Goal: Information Seeking & Learning: Learn about a topic

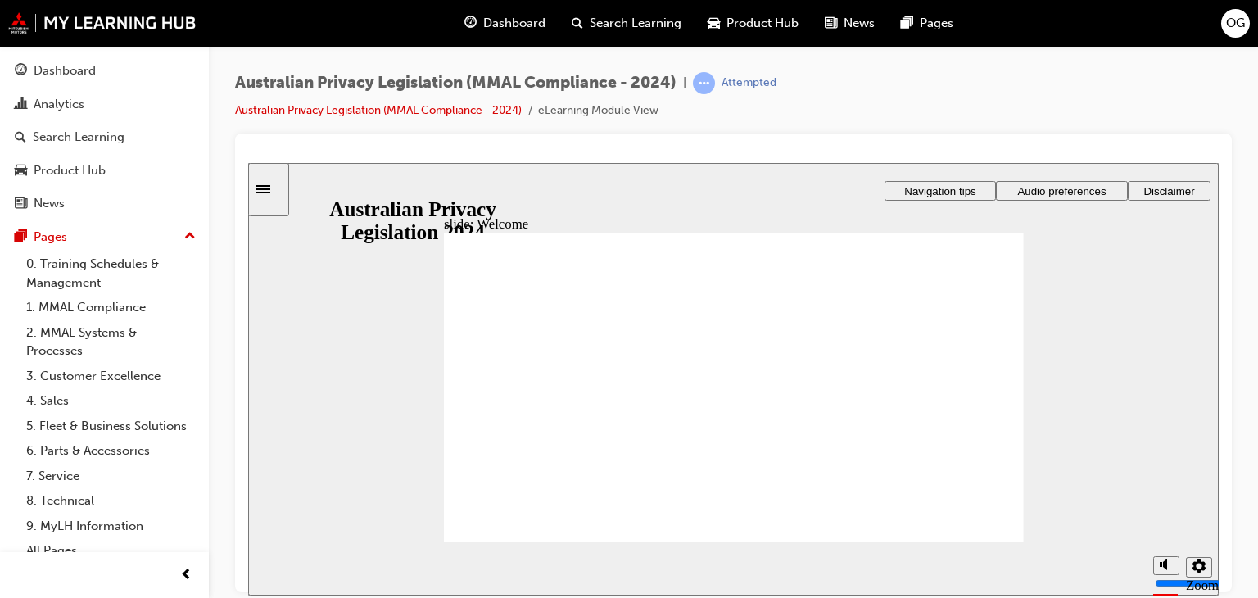
checkbox input "true"
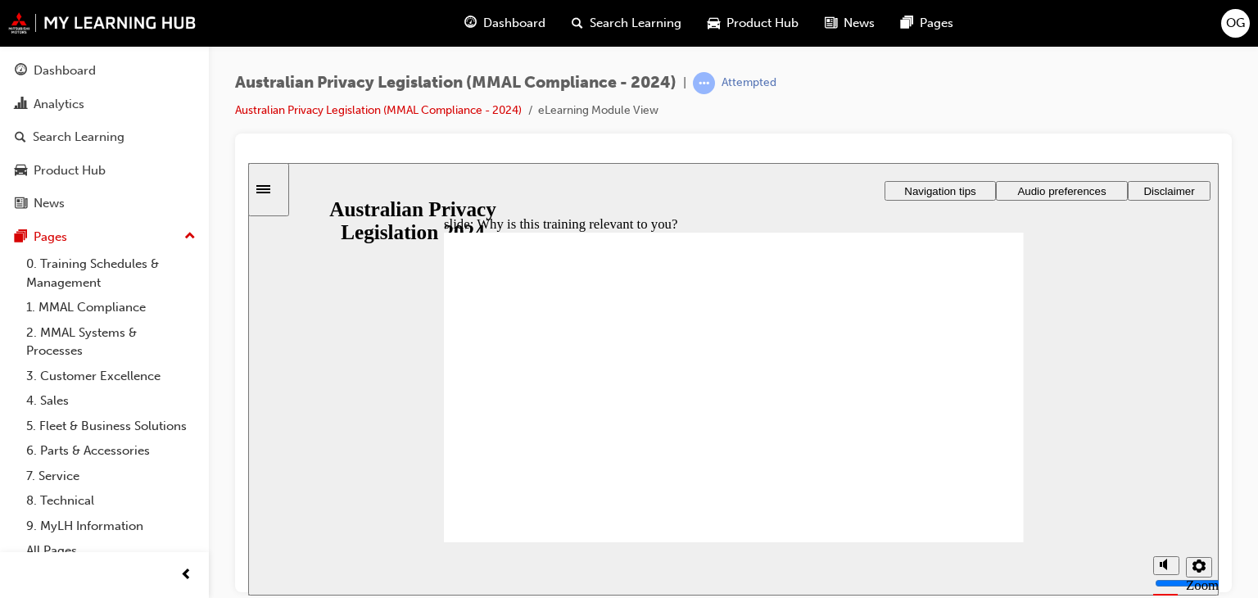
checkbox input "false"
checkbox input "true"
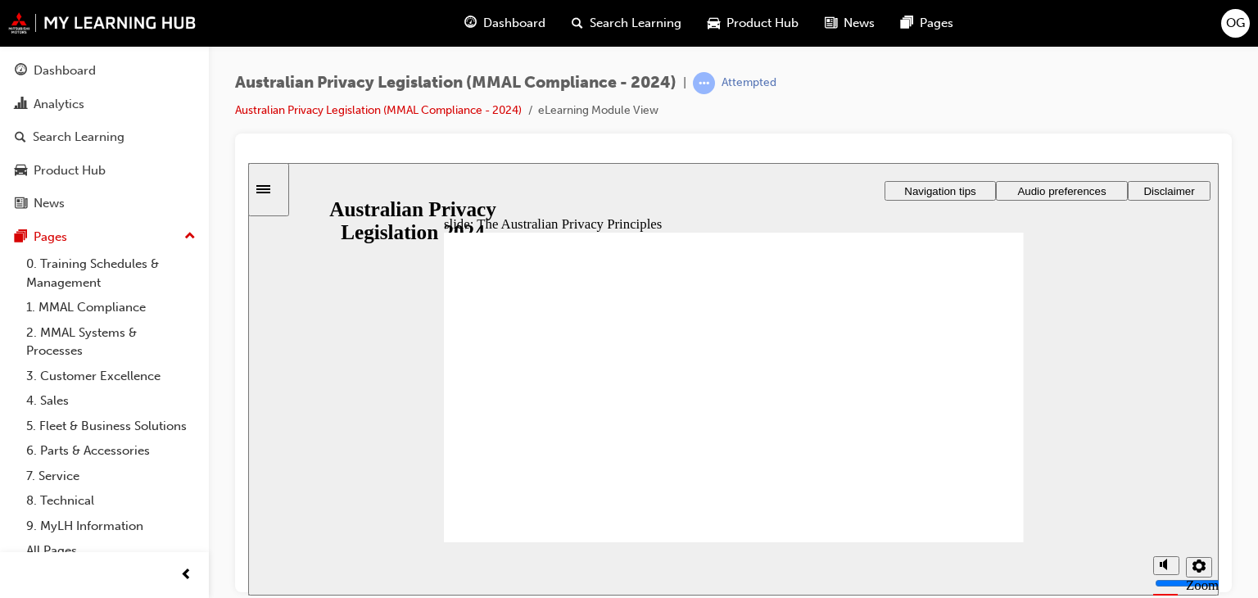
click at [804, 543] on section "Playback Speed 2 1.75 1.5 1.25 0.75" at bounding box center [733, 567] width 971 height 53
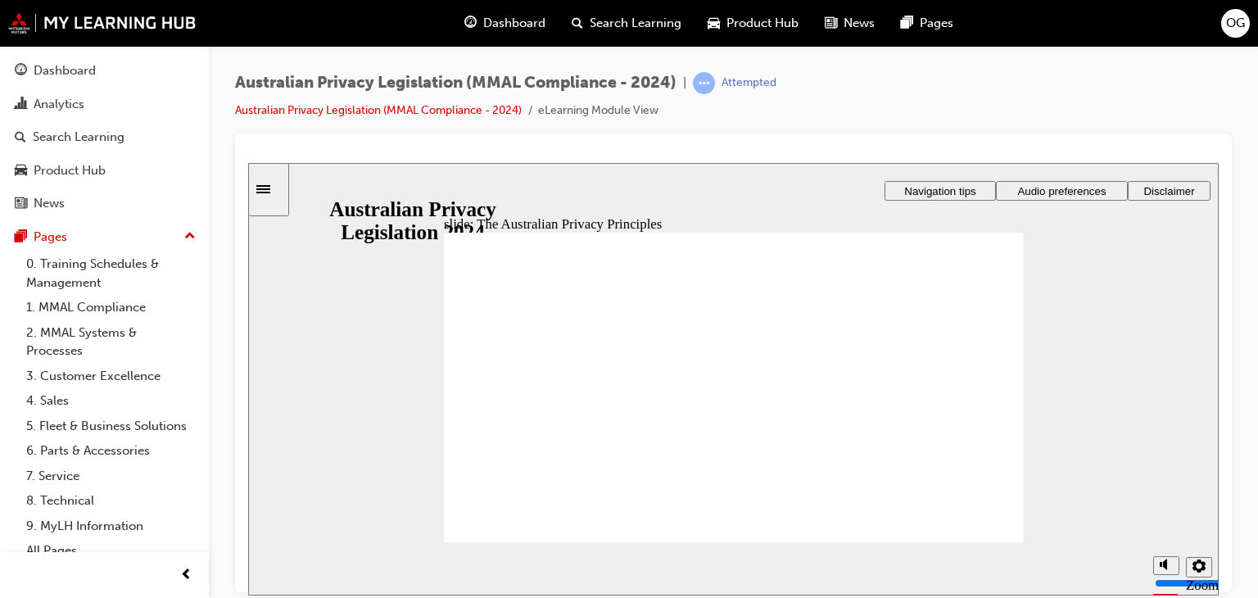
click at [976, 543] on section "Playback Speed 2 1.75" at bounding box center [733, 567] width 971 height 53
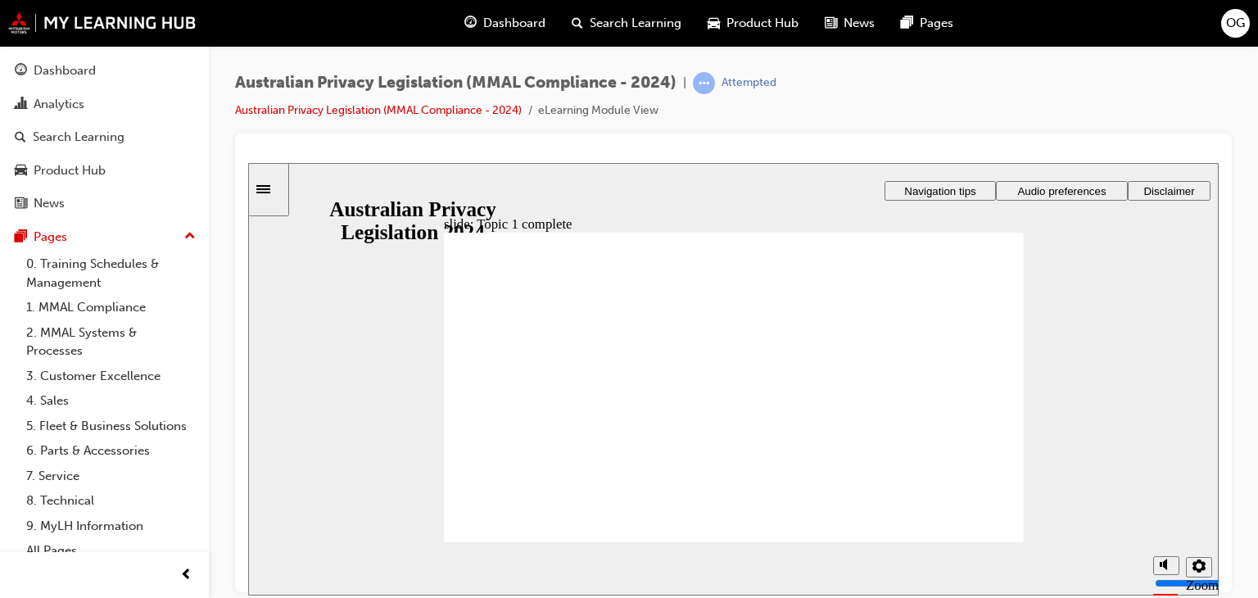
click at [990, 541] on section "Playback Speed 2 1.75 1.5 1.25 0.75" at bounding box center [733, 567] width 971 height 53
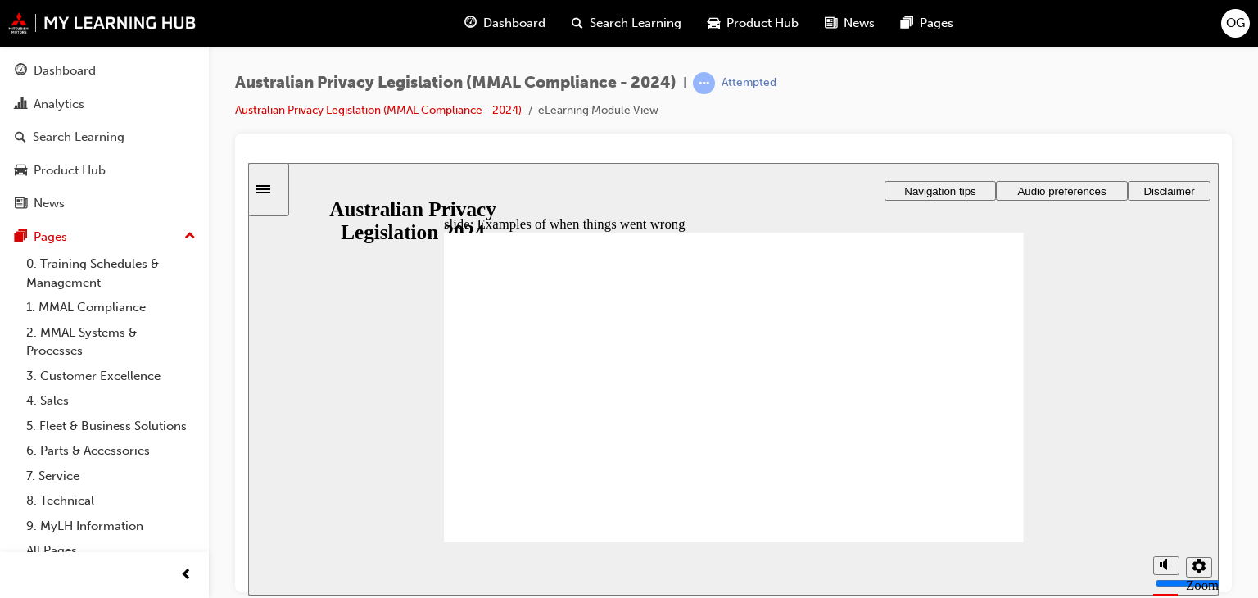
radio input "true"
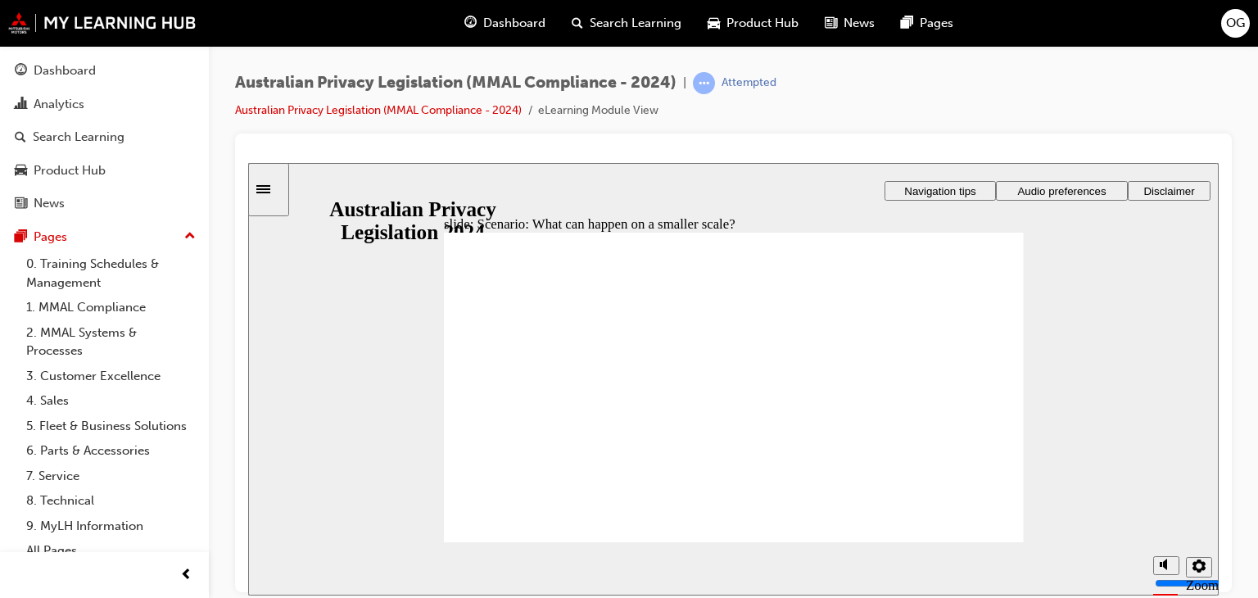
radio input "true"
click at [967, 542] on section "Playback Speed 2 1.75 1.5 1.25 0.75" at bounding box center [733, 567] width 971 height 53
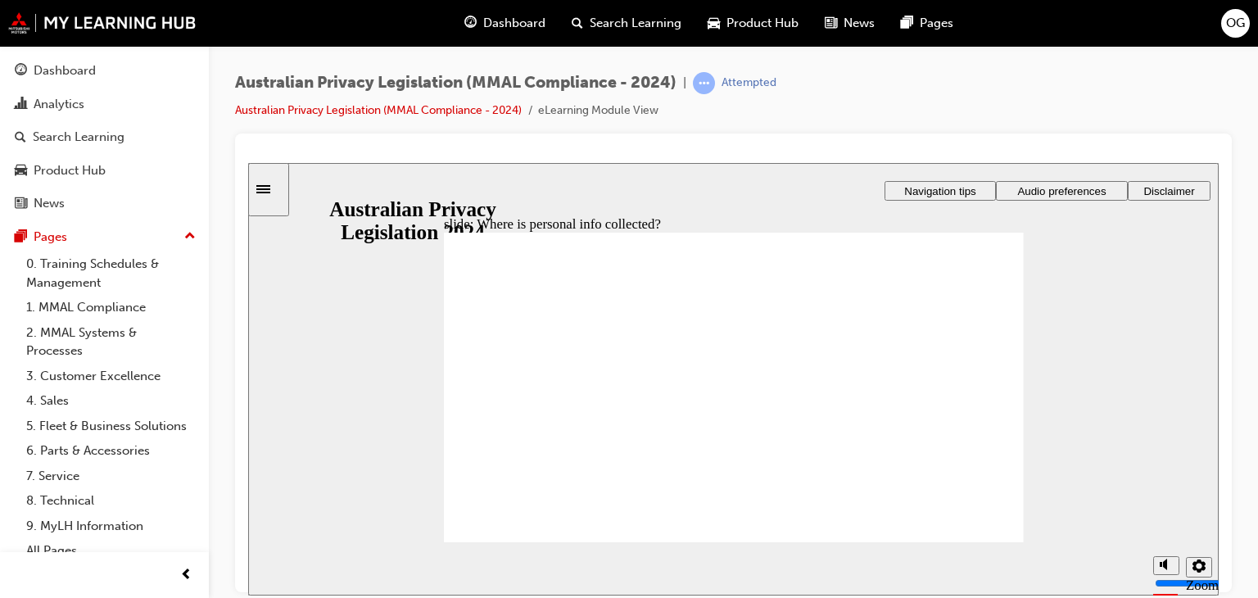
drag, startPoint x: 718, startPoint y: 372, endPoint x: 563, endPoint y: 451, distance: 173.7
drag, startPoint x: 563, startPoint y: 451, endPoint x: 691, endPoint y: 438, distance: 129.2
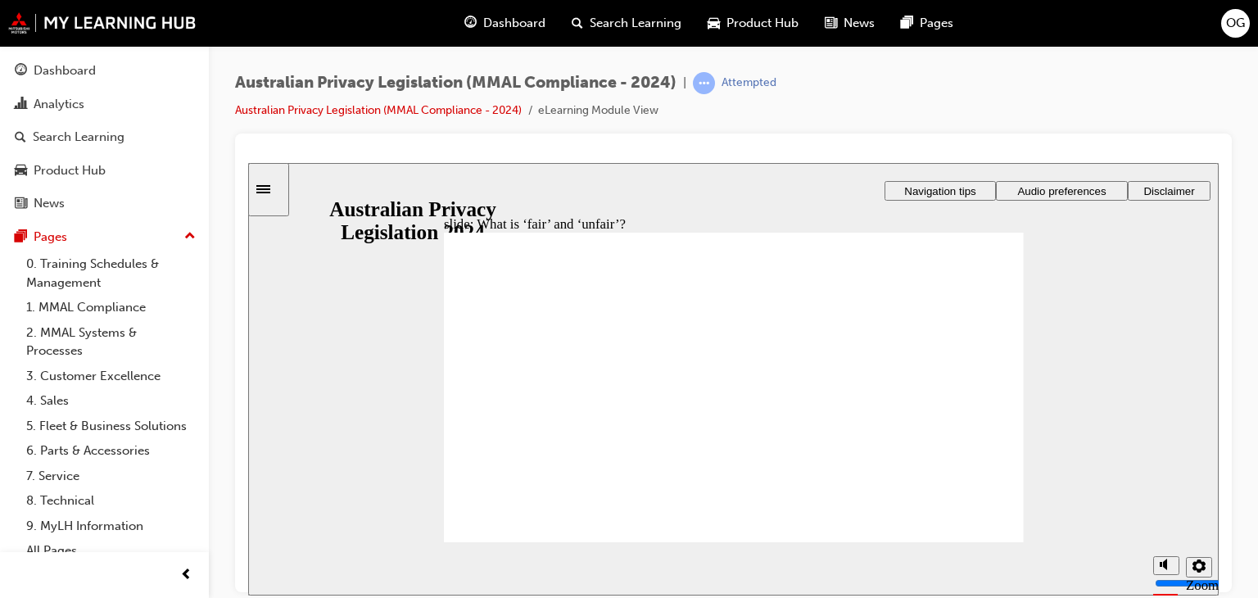
drag, startPoint x: 819, startPoint y: 482, endPoint x: 851, endPoint y: 487, distance: 32.3
drag, startPoint x: 641, startPoint y: 404, endPoint x: 985, endPoint y: 384, distance: 345.4
drag, startPoint x: 741, startPoint y: 355, endPoint x: 581, endPoint y: 424, distance: 175.0
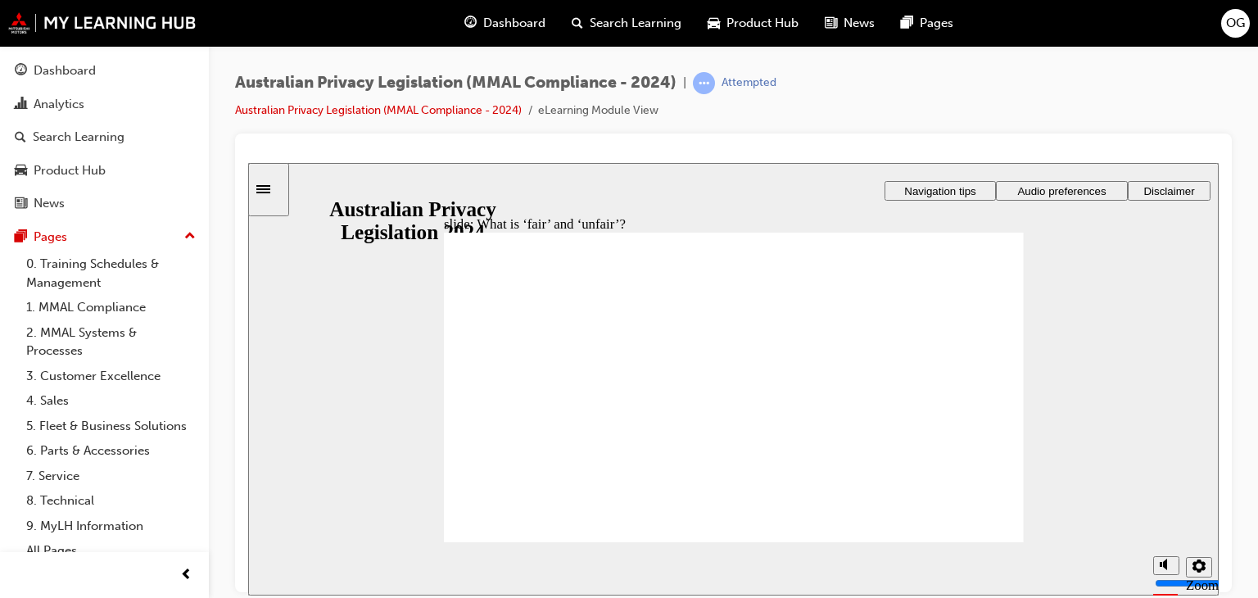
drag, startPoint x: 719, startPoint y: 385, endPoint x: 895, endPoint y: 467, distance: 194.2
drag, startPoint x: 686, startPoint y: 343, endPoint x: 651, endPoint y: 365, distance: 40.9
drag, startPoint x: 721, startPoint y: 360, endPoint x: 589, endPoint y: 437, distance: 153.1
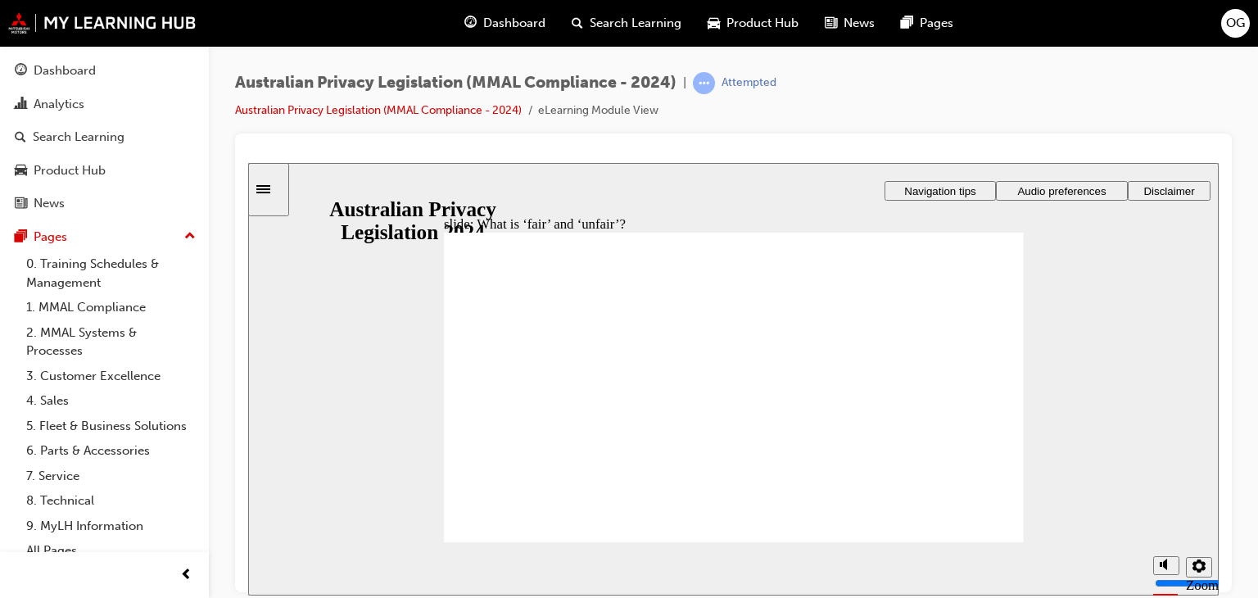
drag, startPoint x: 589, startPoint y: 437, endPoint x: 914, endPoint y: 420, distance: 325.7
drag, startPoint x: 708, startPoint y: 351, endPoint x: 573, endPoint y: 424, distance: 152.9
drag, startPoint x: 727, startPoint y: 378, endPoint x: 544, endPoint y: 447, distance: 196.0
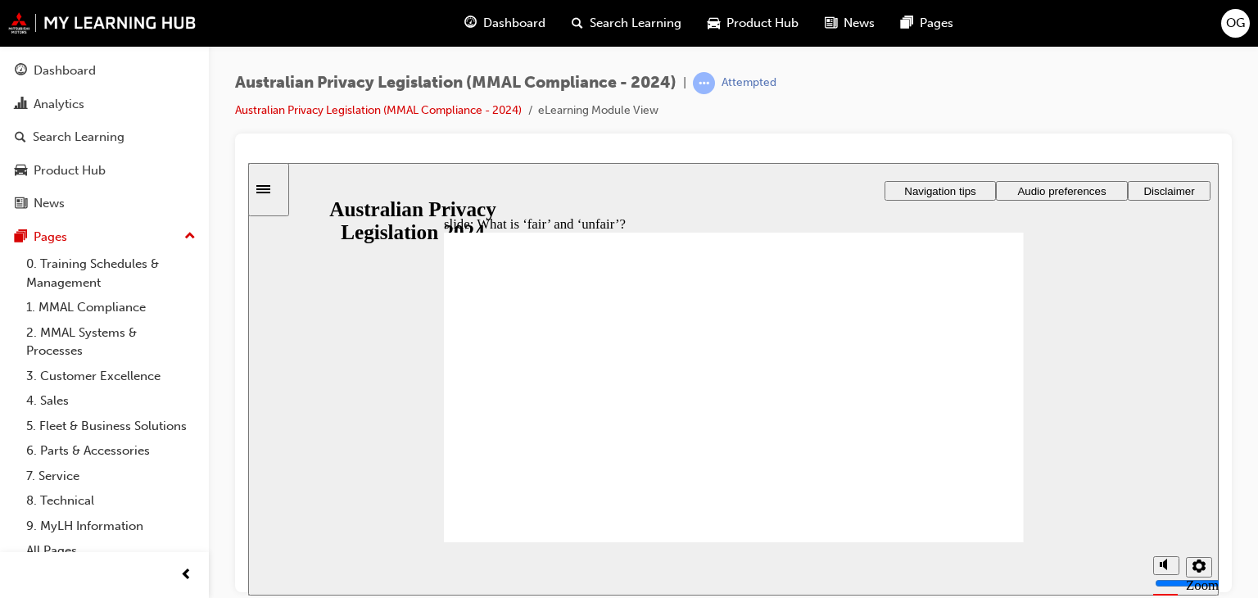
drag, startPoint x: 750, startPoint y: 369, endPoint x: 898, endPoint y: 458, distance: 172.0
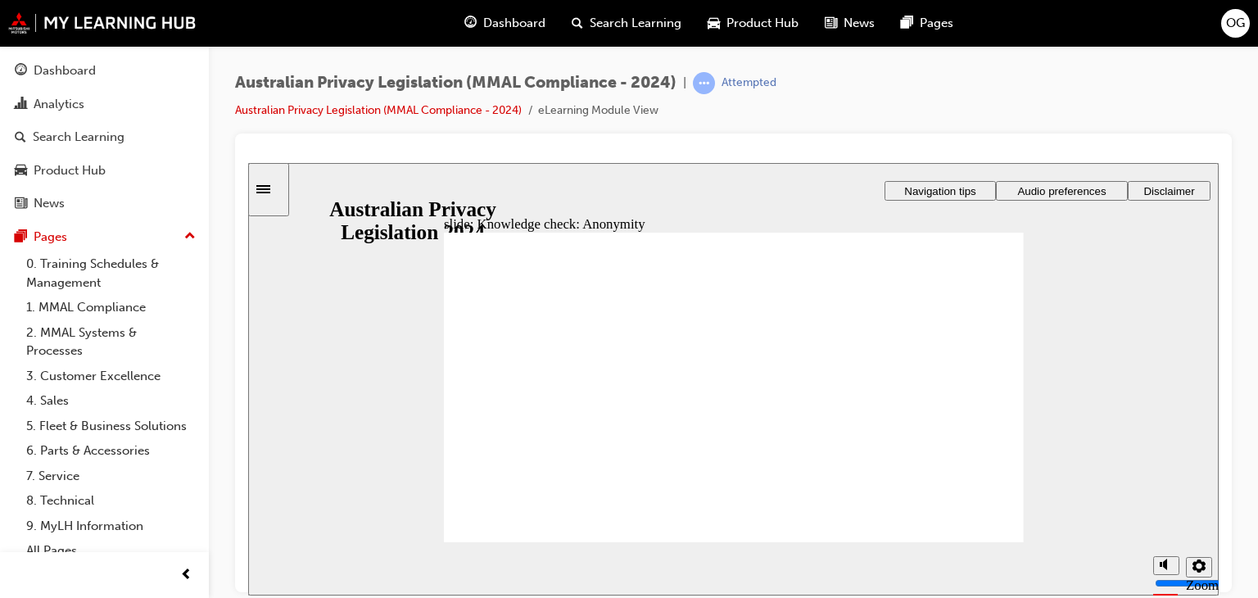
checkbox input "true"
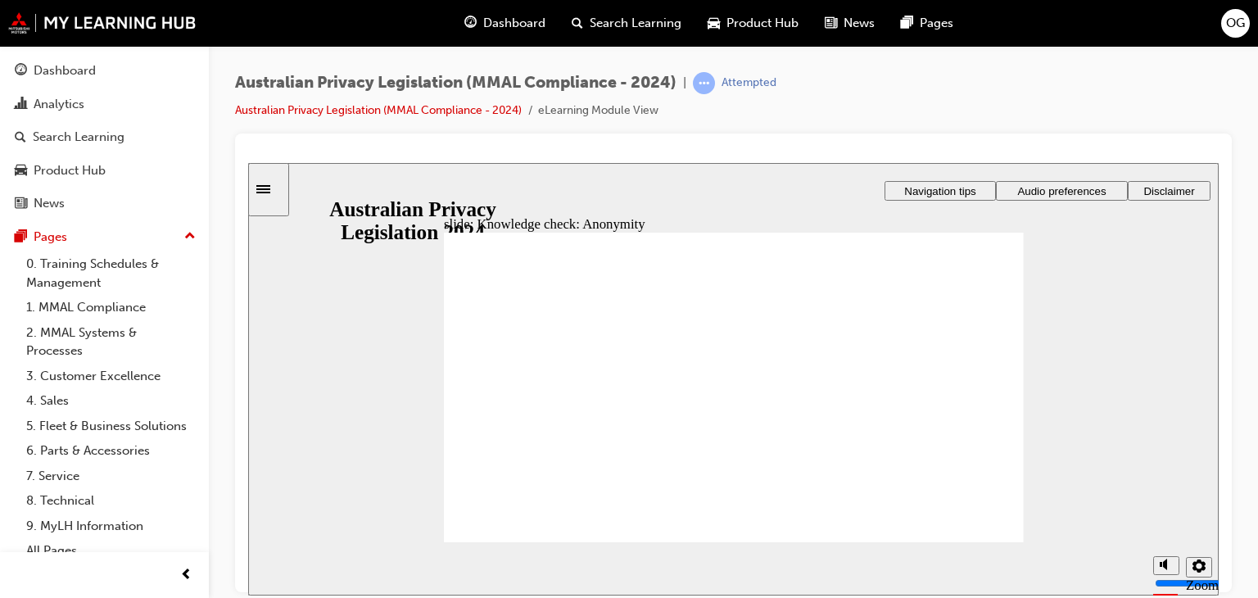
checkbox input "true"
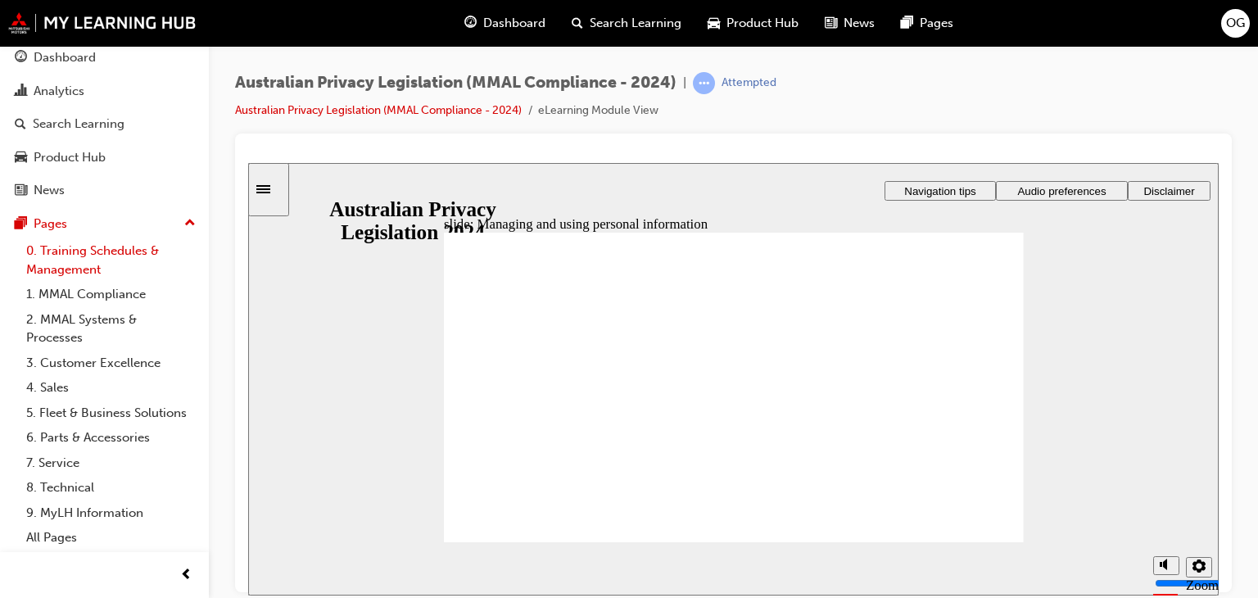
scroll to position [33, 0]
checkbox input "true"
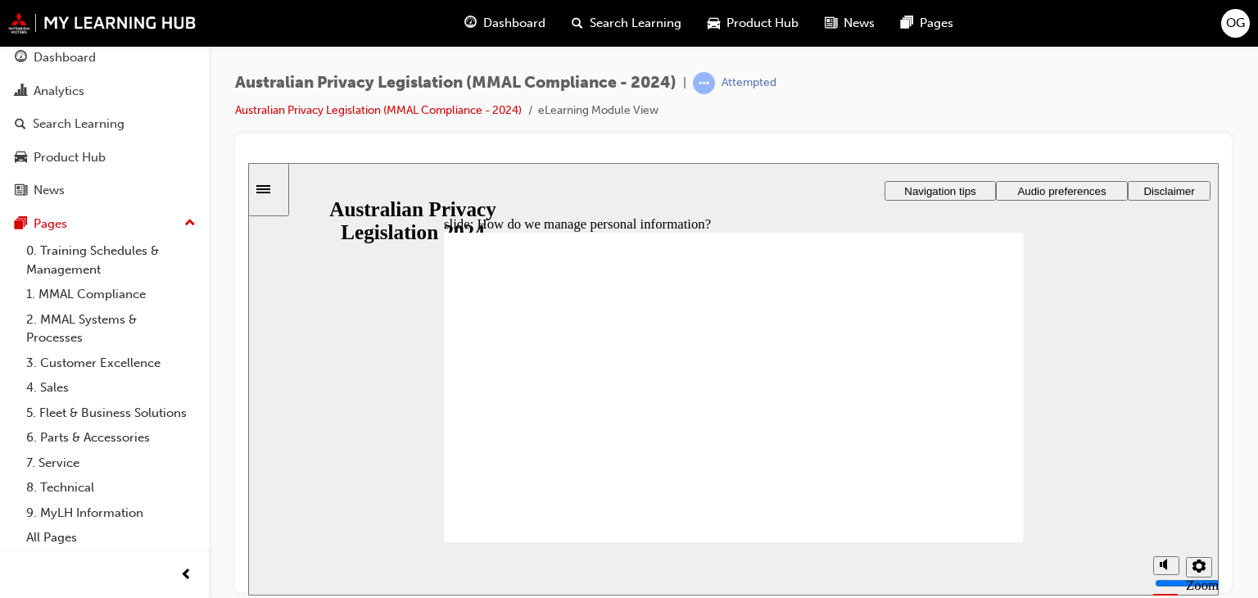
click at [956, 546] on section "Playback Speed 2 1.75 1.5 1.25 0.75" at bounding box center [733, 567] width 971 height 53
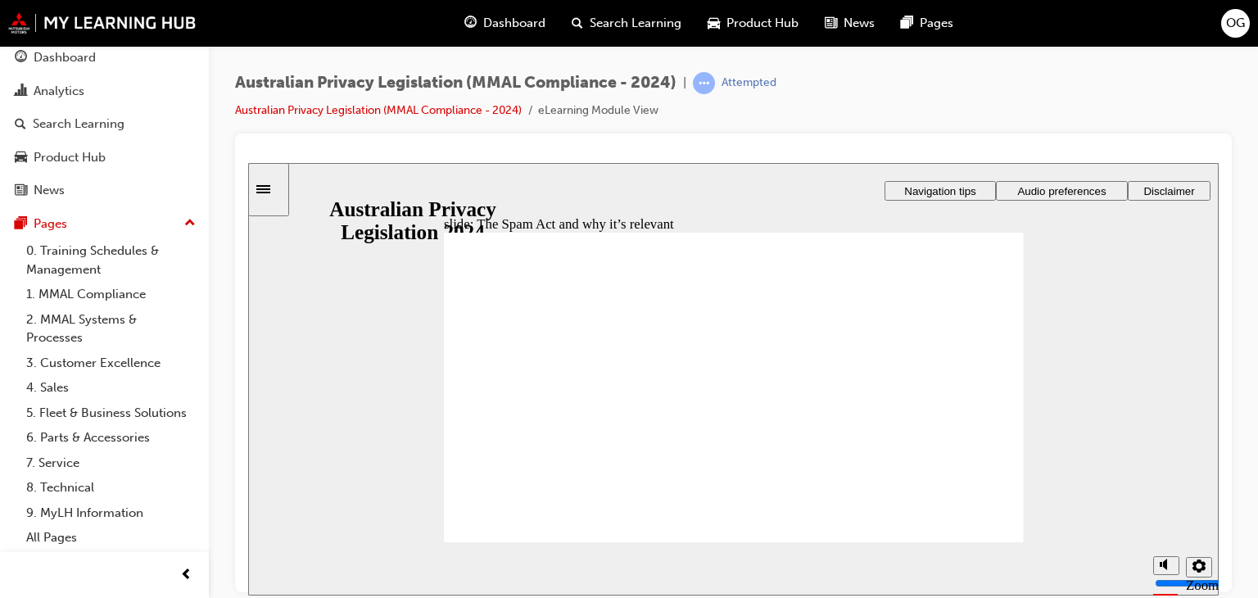
click at [984, 535] on div "Rectangle 1 Rectangle 3 The Spam Act and why it’s relevant When sending marketi…" at bounding box center [734, 395] width 580 height 326
radio input "true"
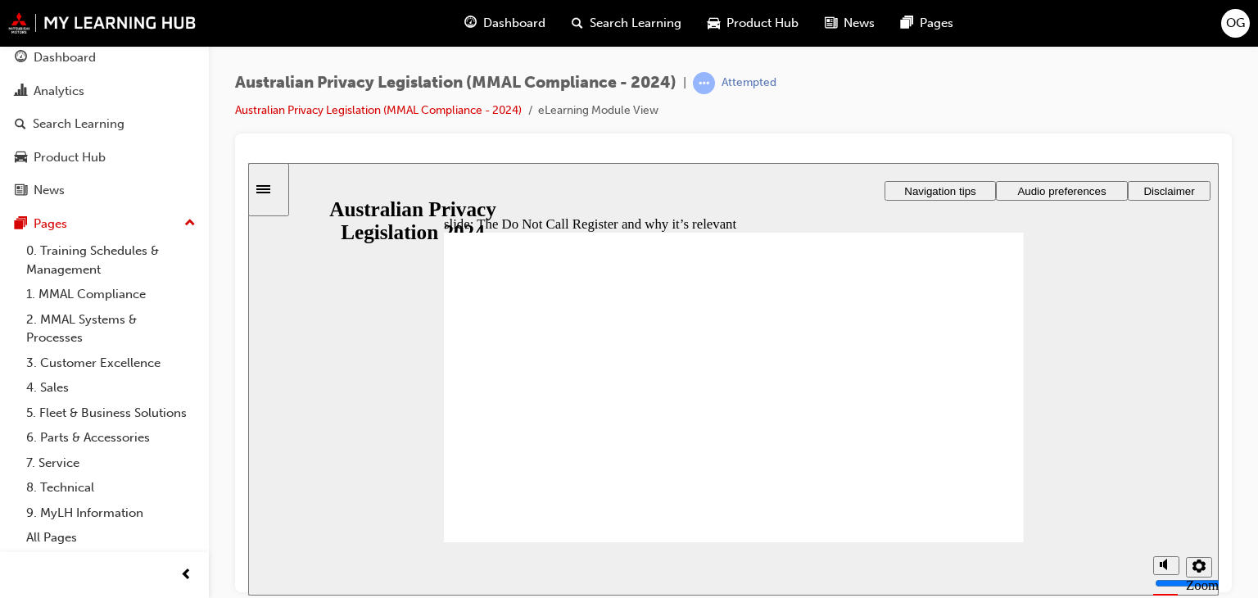
drag, startPoint x: 845, startPoint y: 340, endPoint x: 857, endPoint y: 336, distance: 12.2
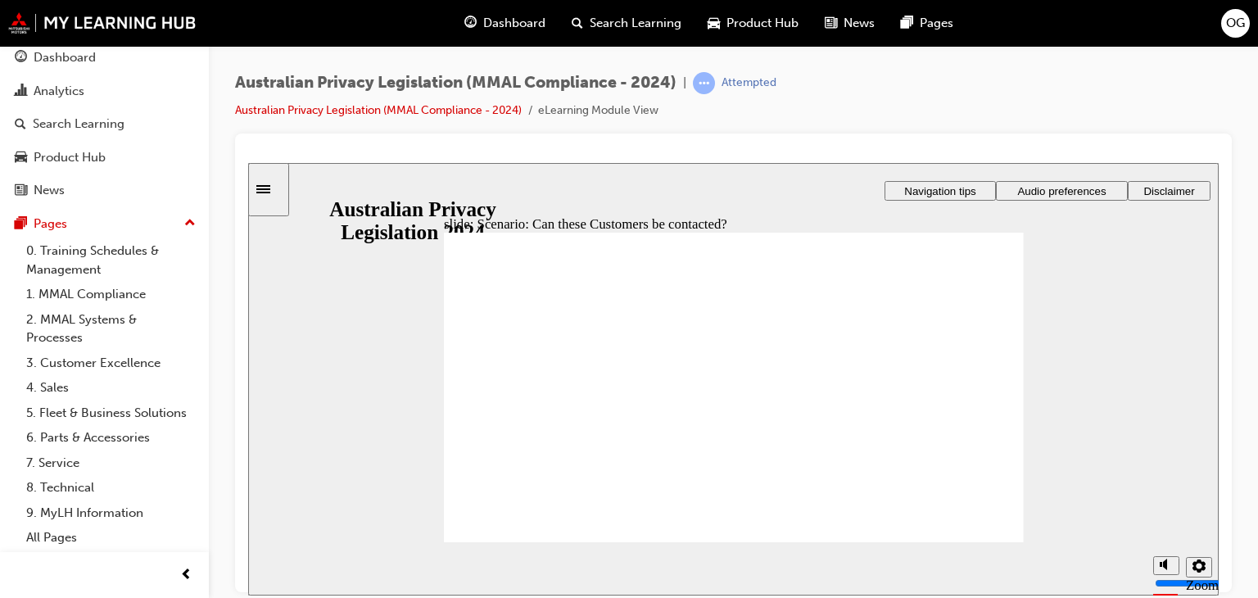
radio input "true"
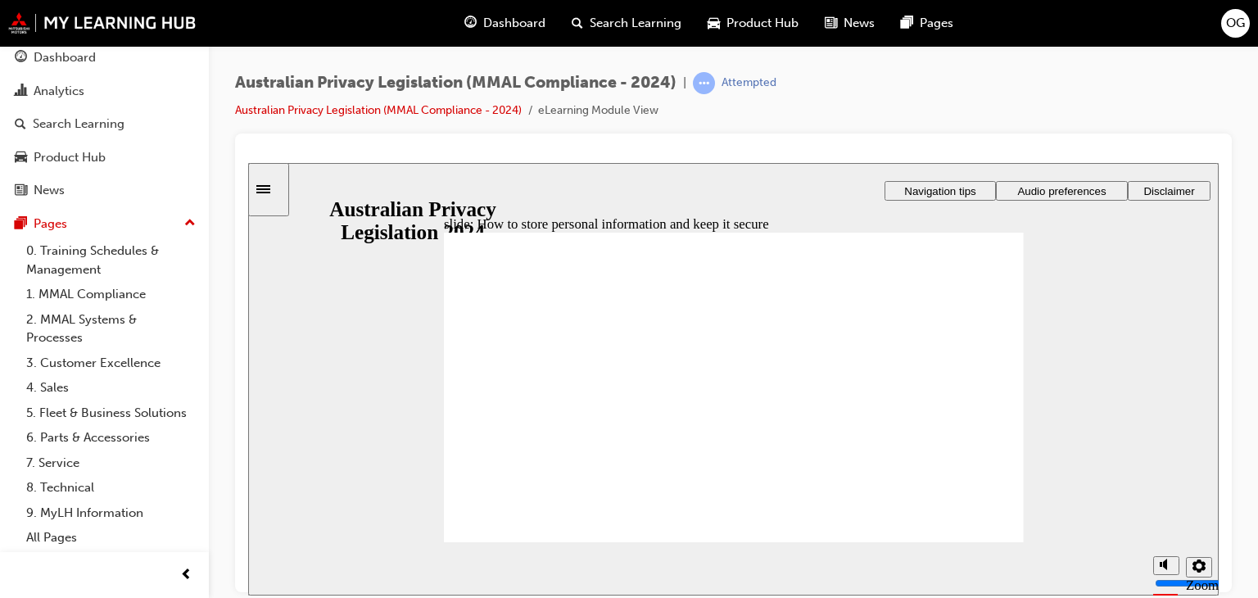
radio input "true"
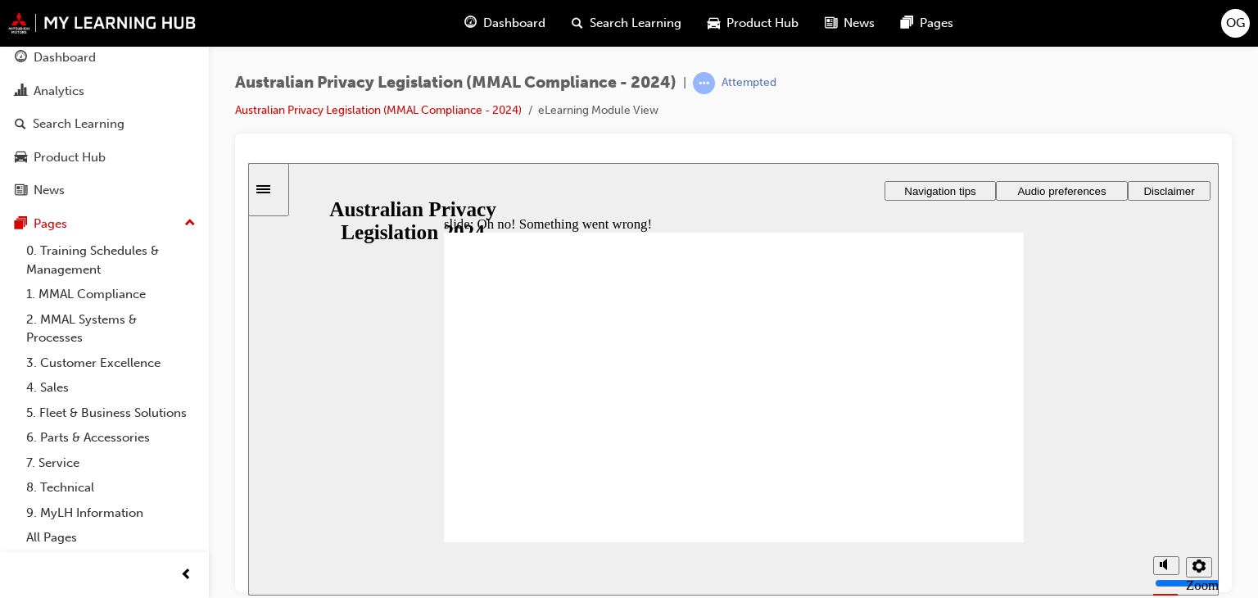
drag, startPoint x: 507, startPoint y: 372, endPoint x: 542, endPoint y: 393, distance: 41.2
radio input "true"
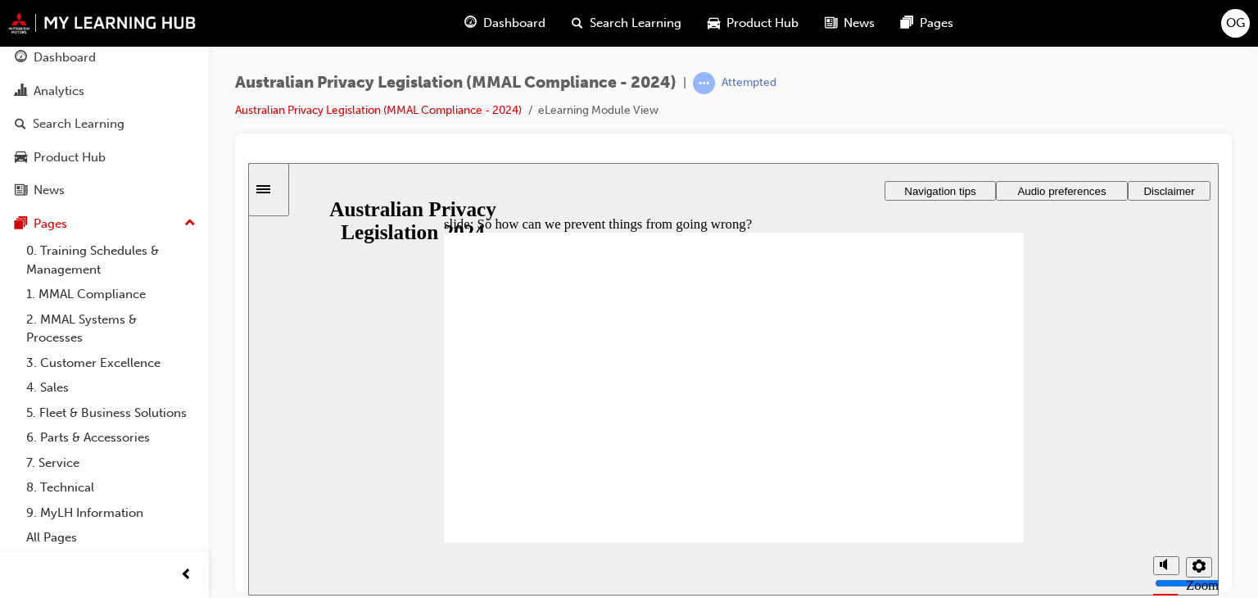
radio input "true"
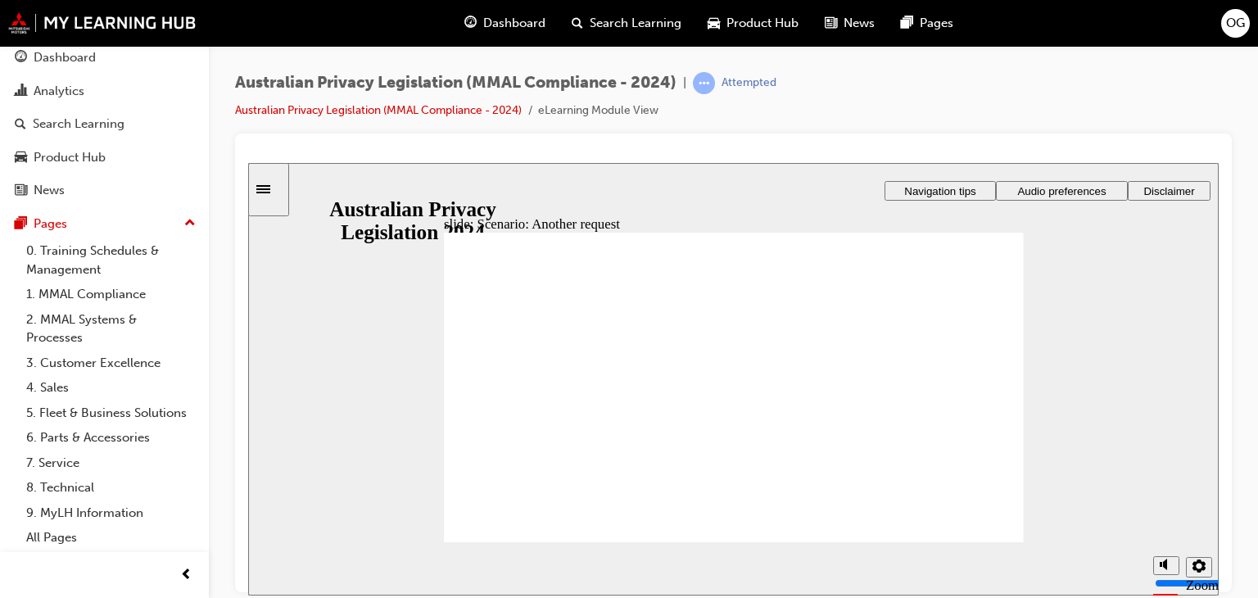
radio input "true"
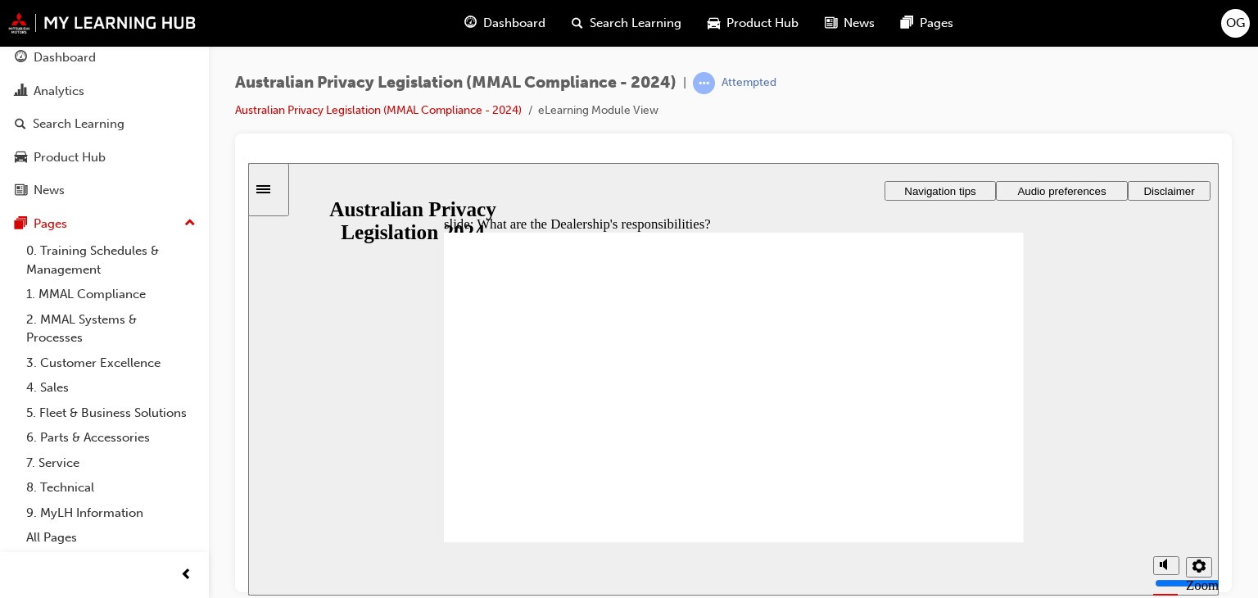
drag, startPoint x: 837, startPoint y: 361, endPoint x: 958, endPoint y: 369, distance: 120.6
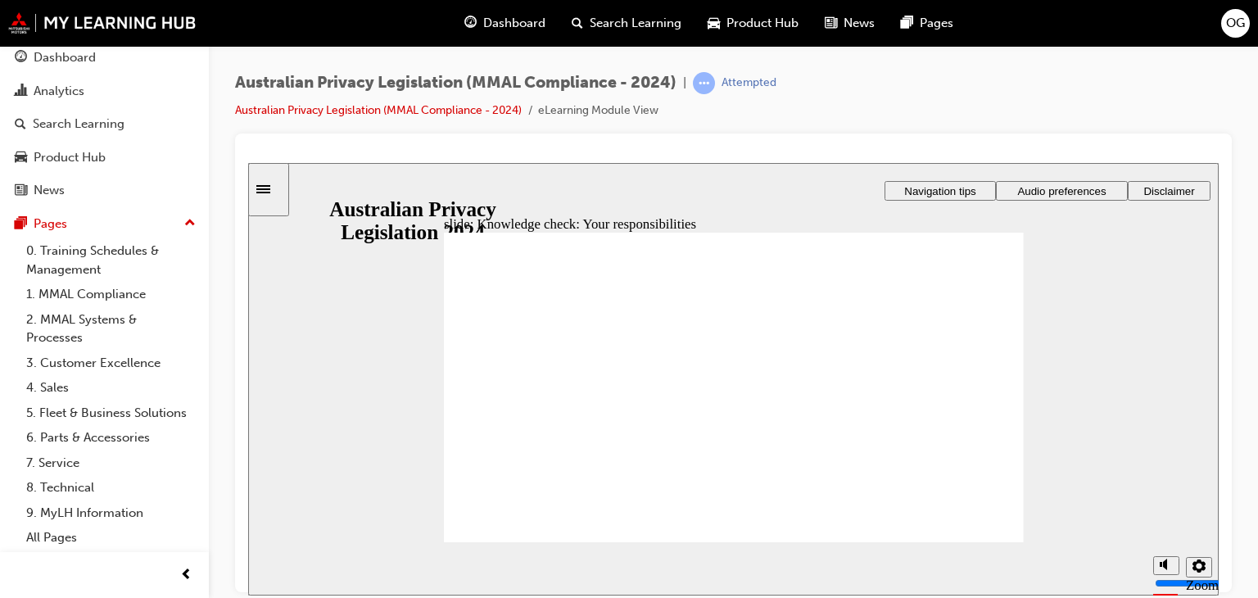
checkbox input "true"
checkbox input "false"
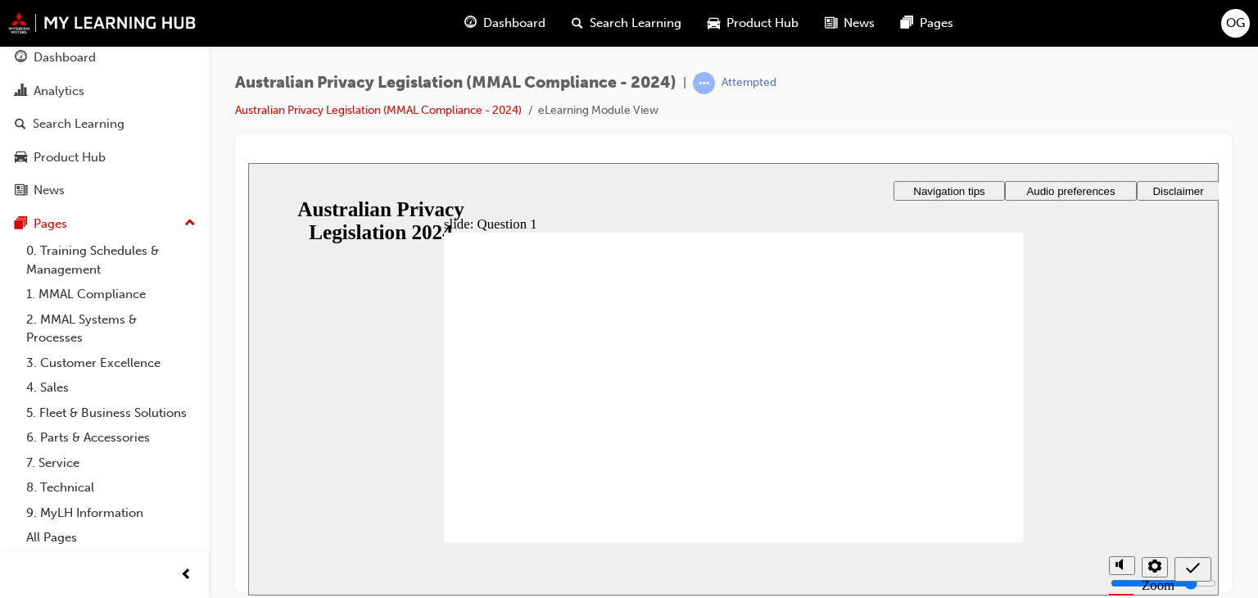
radio input "true"
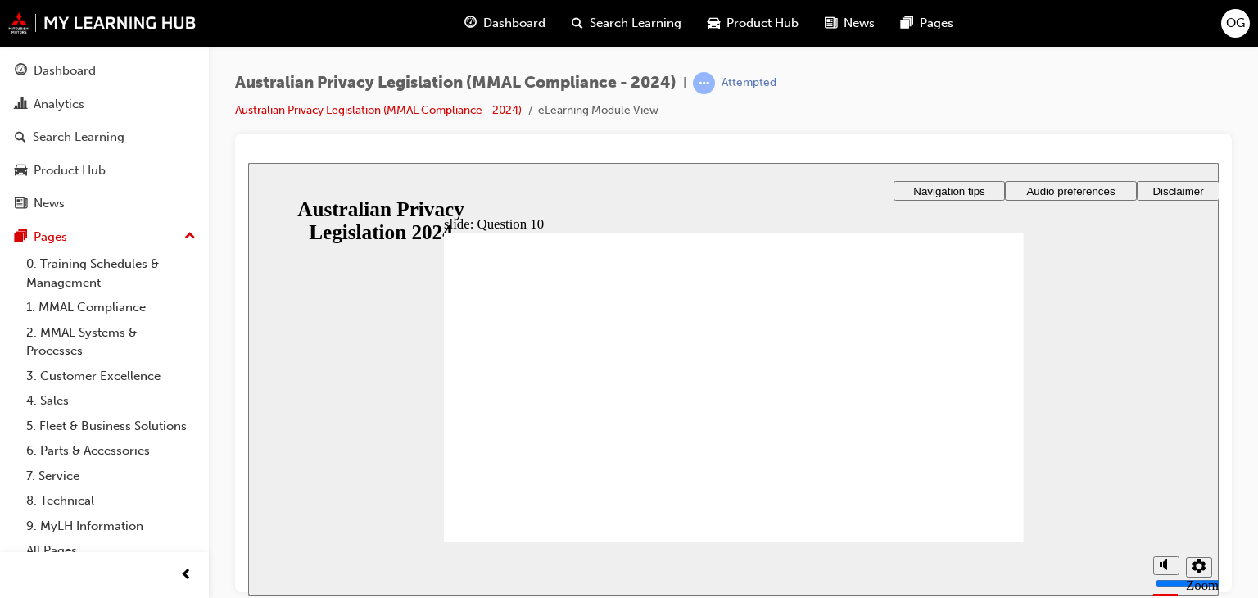
scroll to position [33, 0]
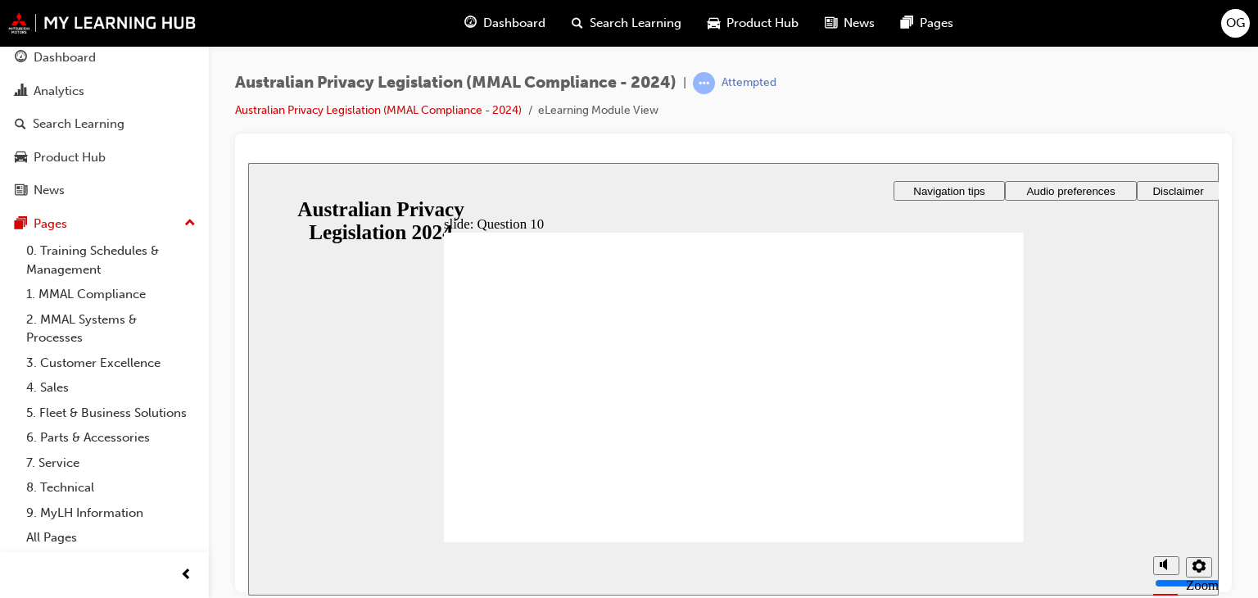
radio input "true"
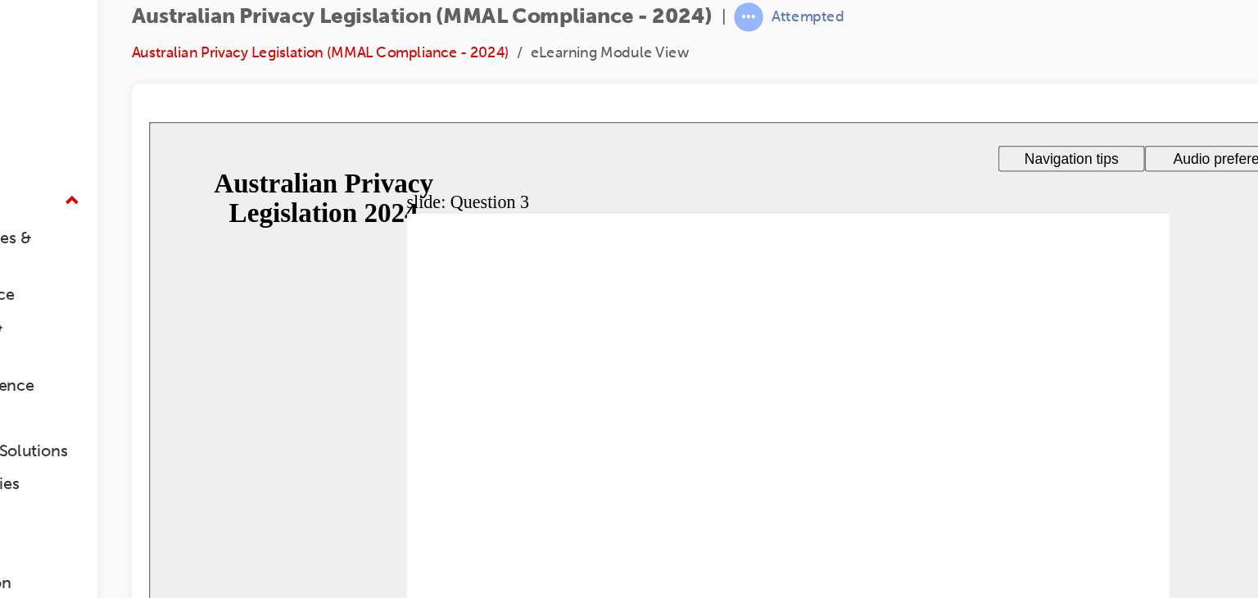
checkbox input "true"
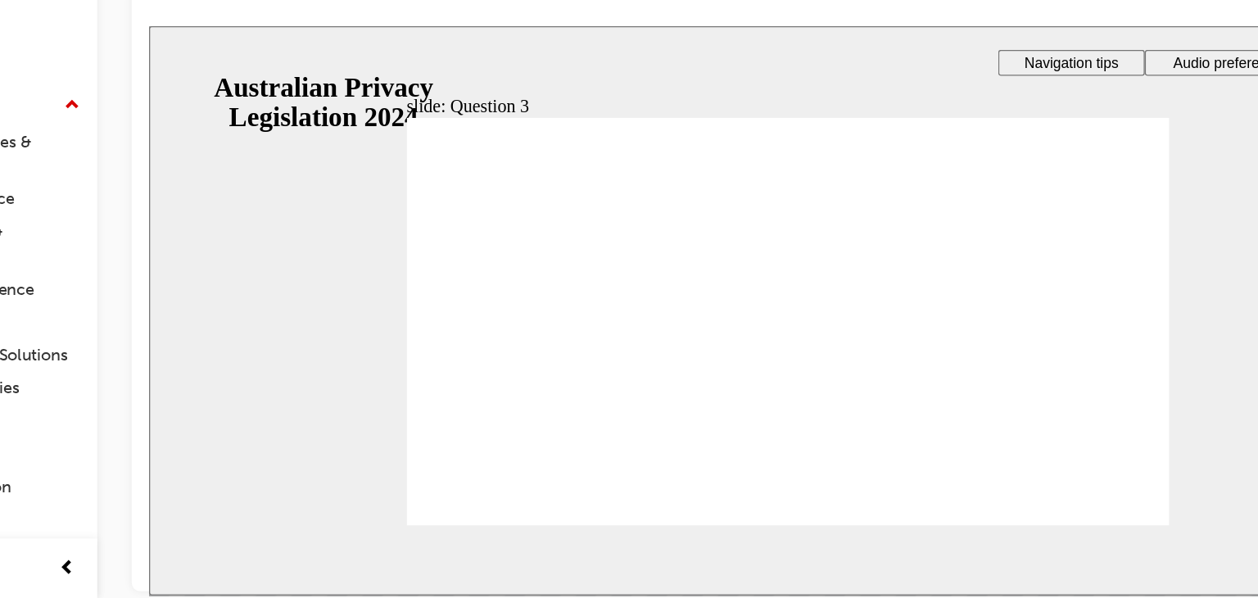
radio input "false"
radio input "true"
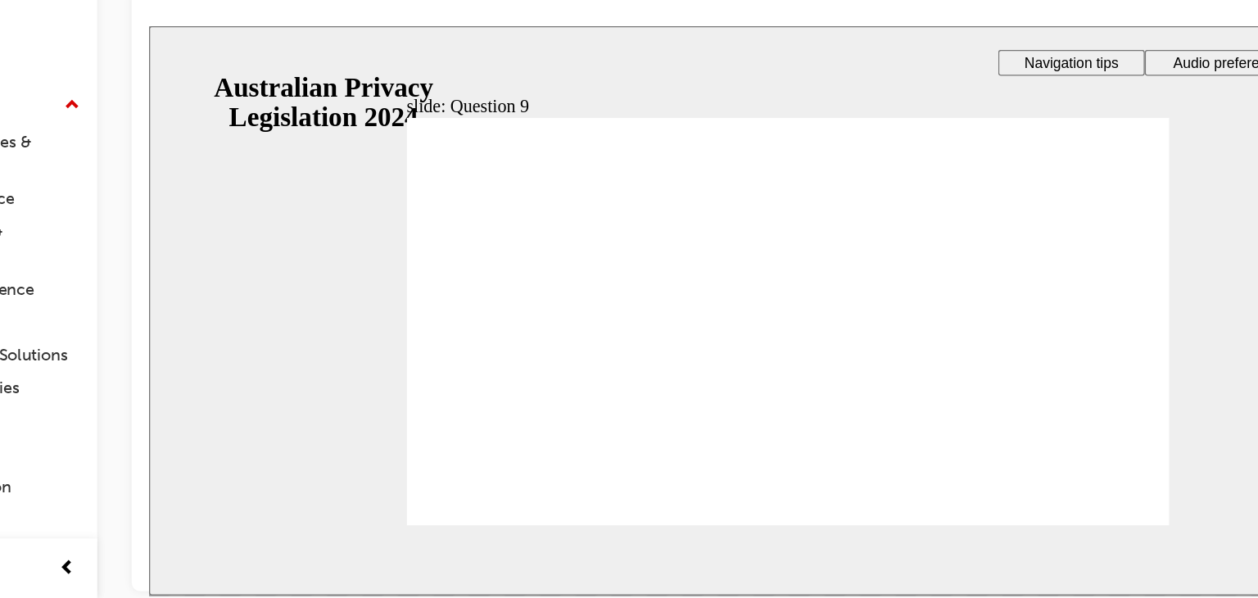
radio input "true"
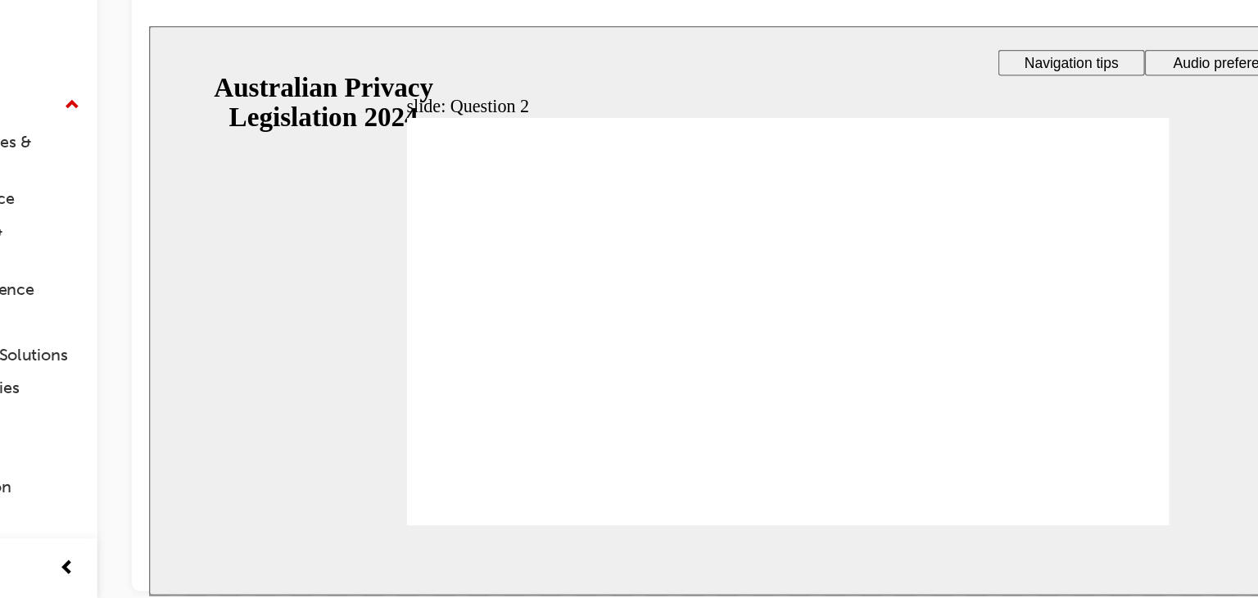
radio input "true"
drag, startPoint x: 392, startPoint y: 265, endPoint x: 415, endPoint y: 374, distance: 112.3
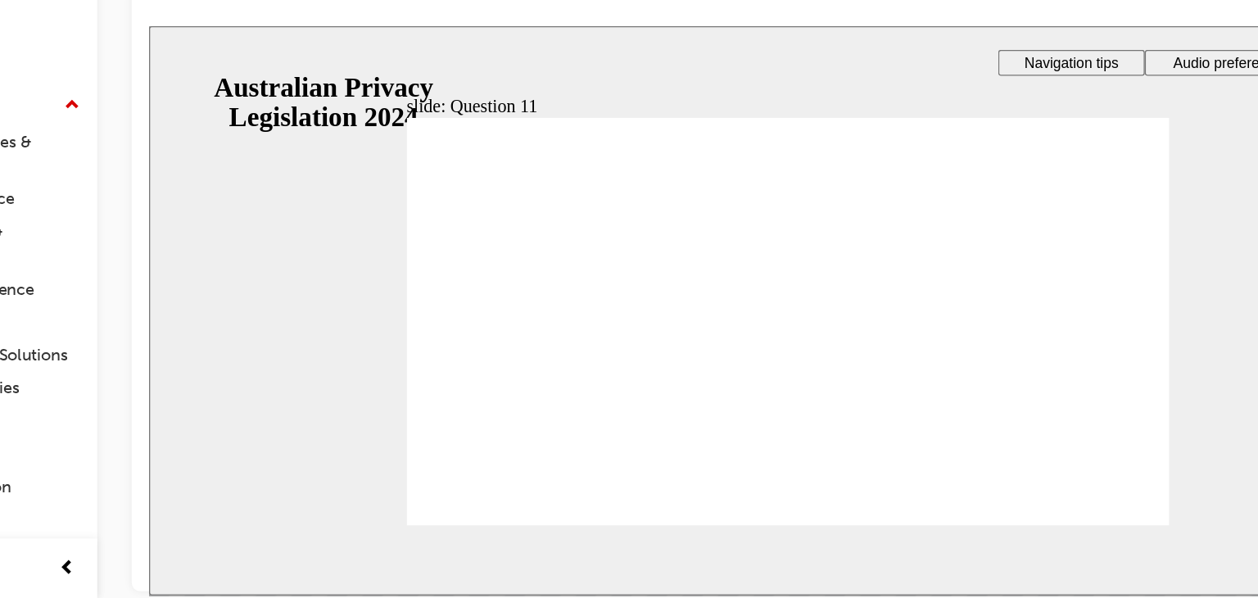
checkbox input "true"
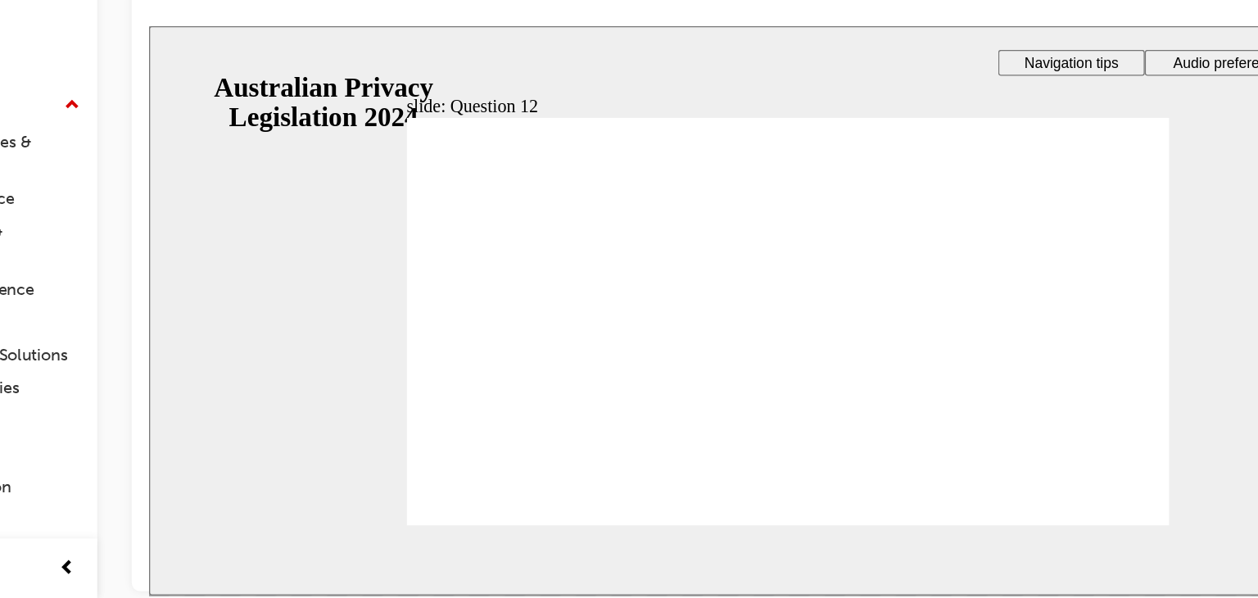
radio input "true"
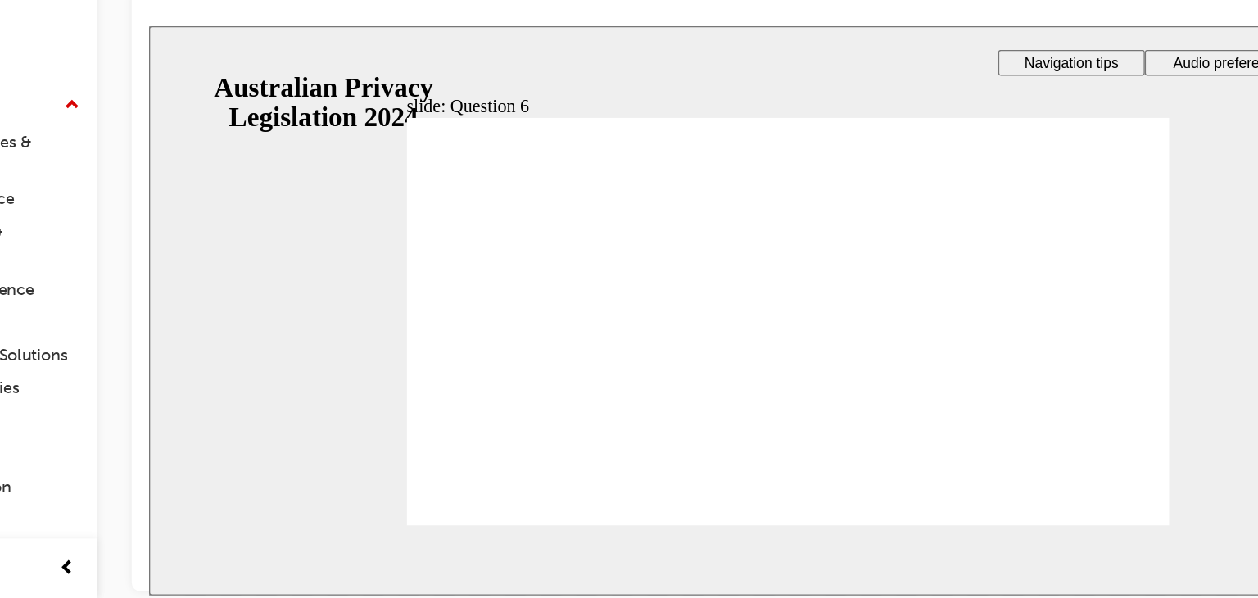
radio input "true"
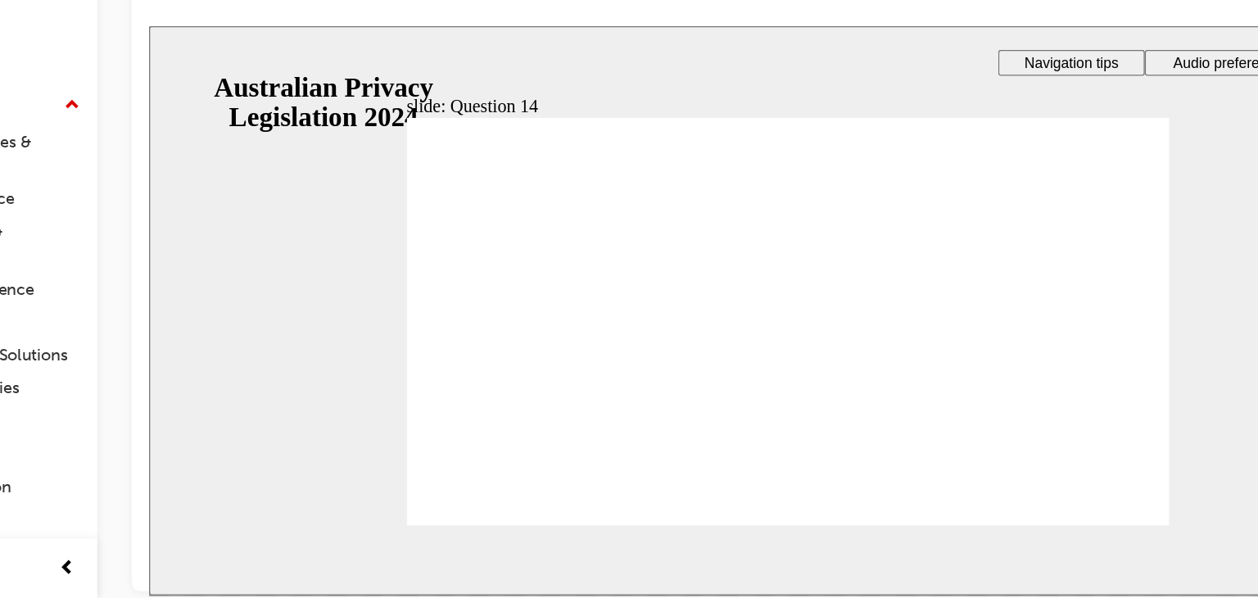
radio input "true"
drag, startPoint x: 411, startPoint y: 394, endPoint x: 525, endPoint y: 266, distance: 171.2
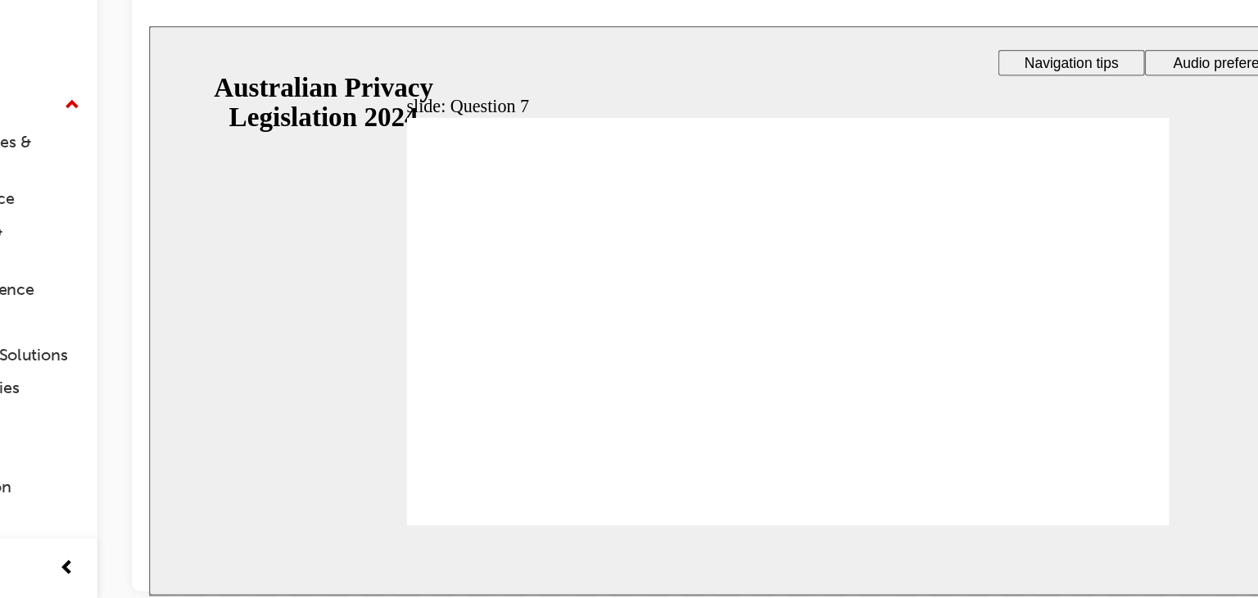
radio input "true"
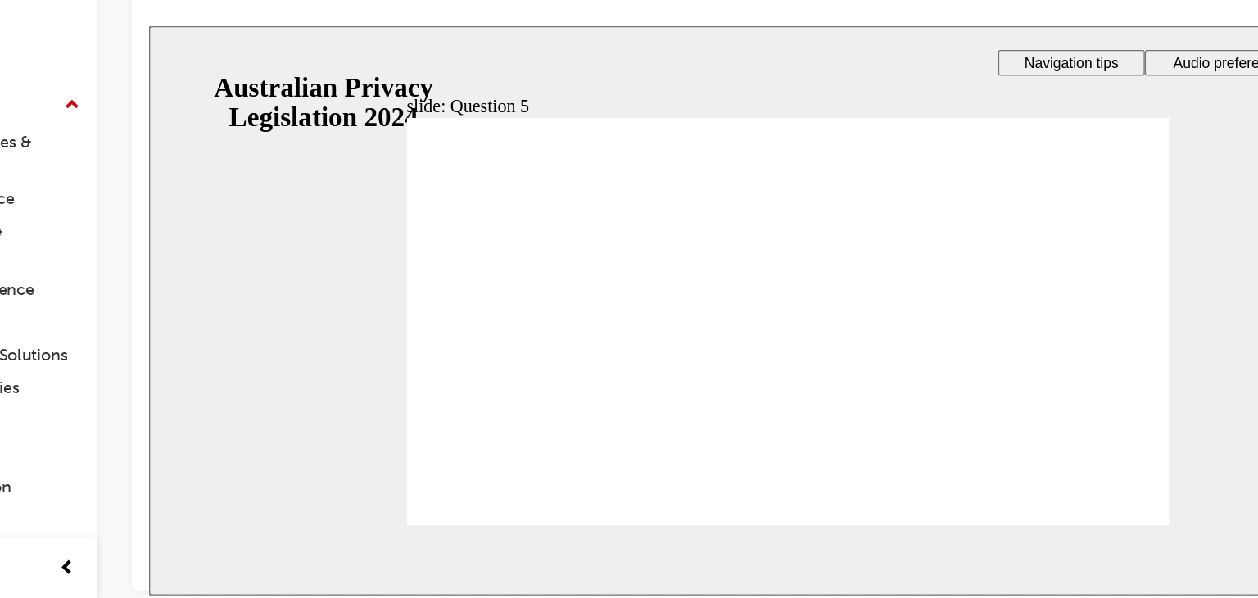
radio input "true"
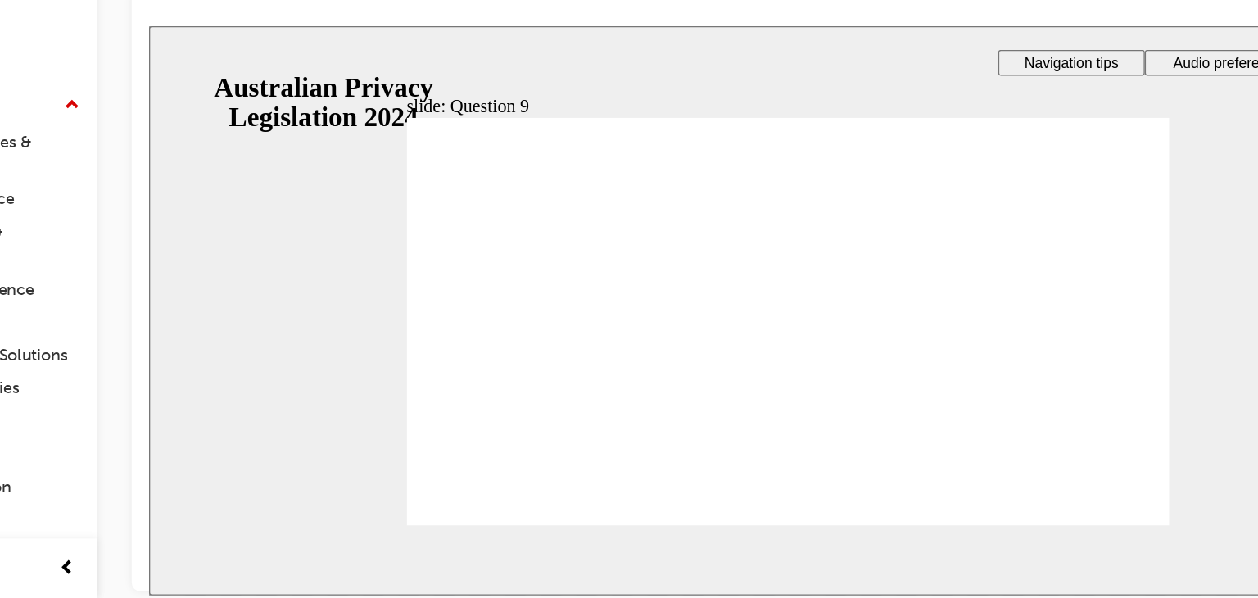
radio input "true"
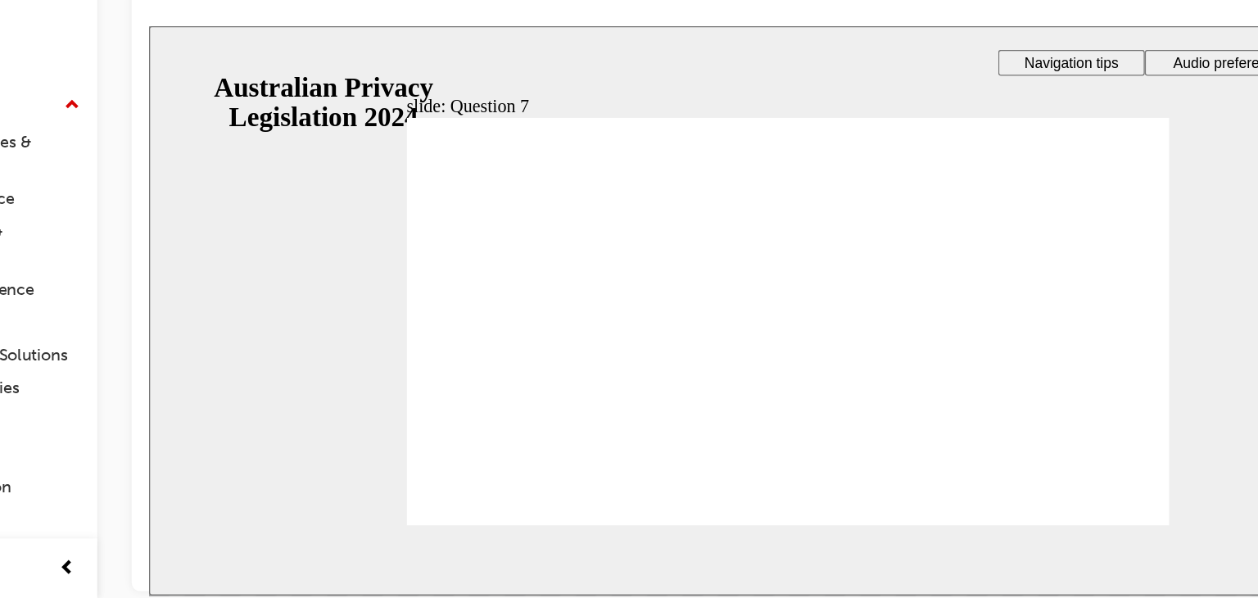
radio input "true"
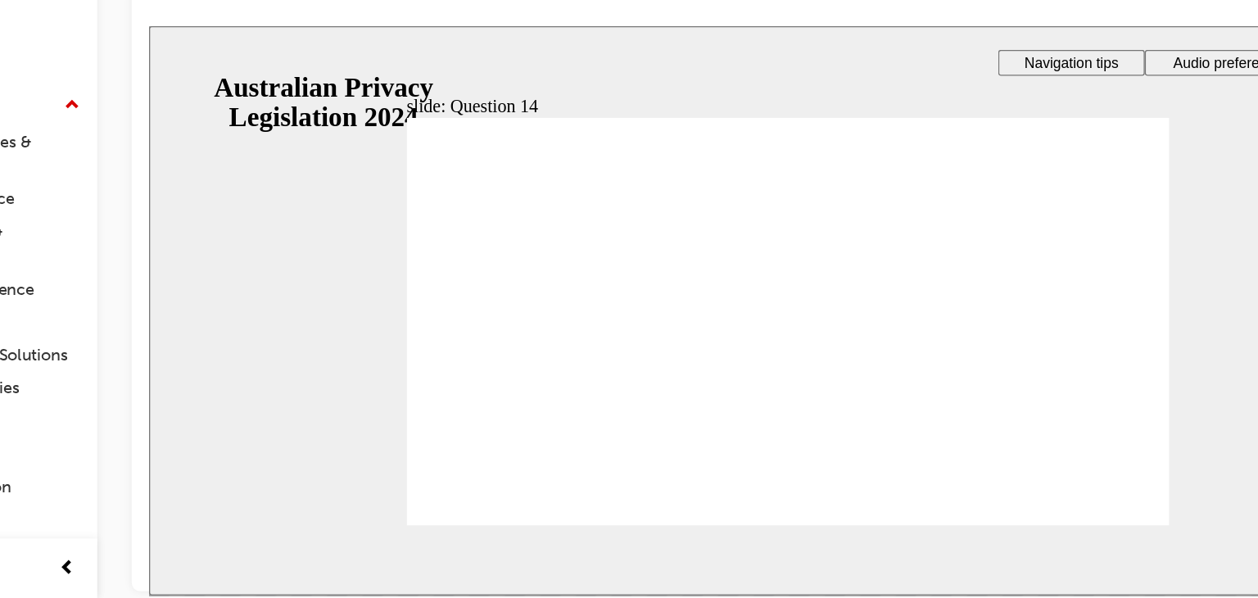
radio input "true"
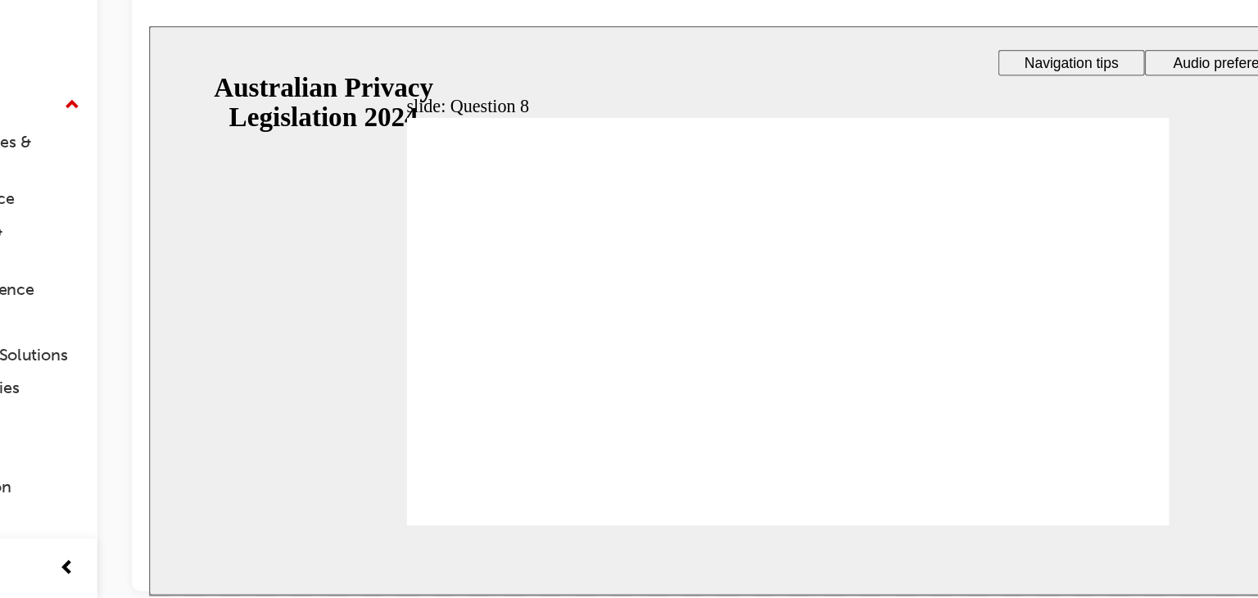
checkbox input "true"
radio input "true"
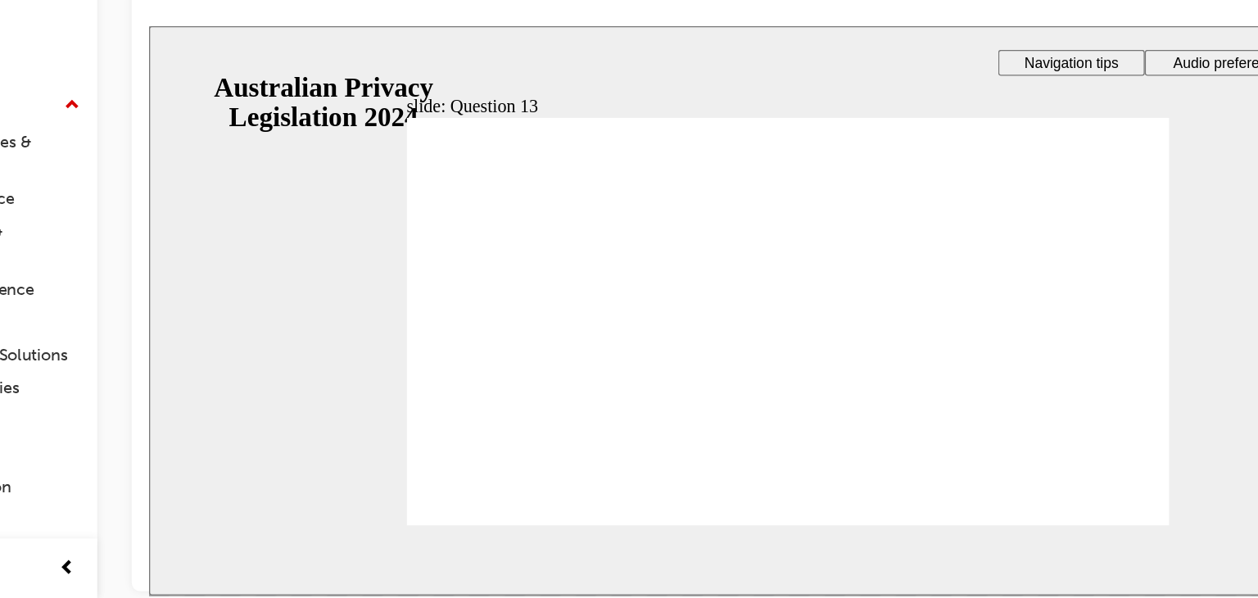
radio input "true"
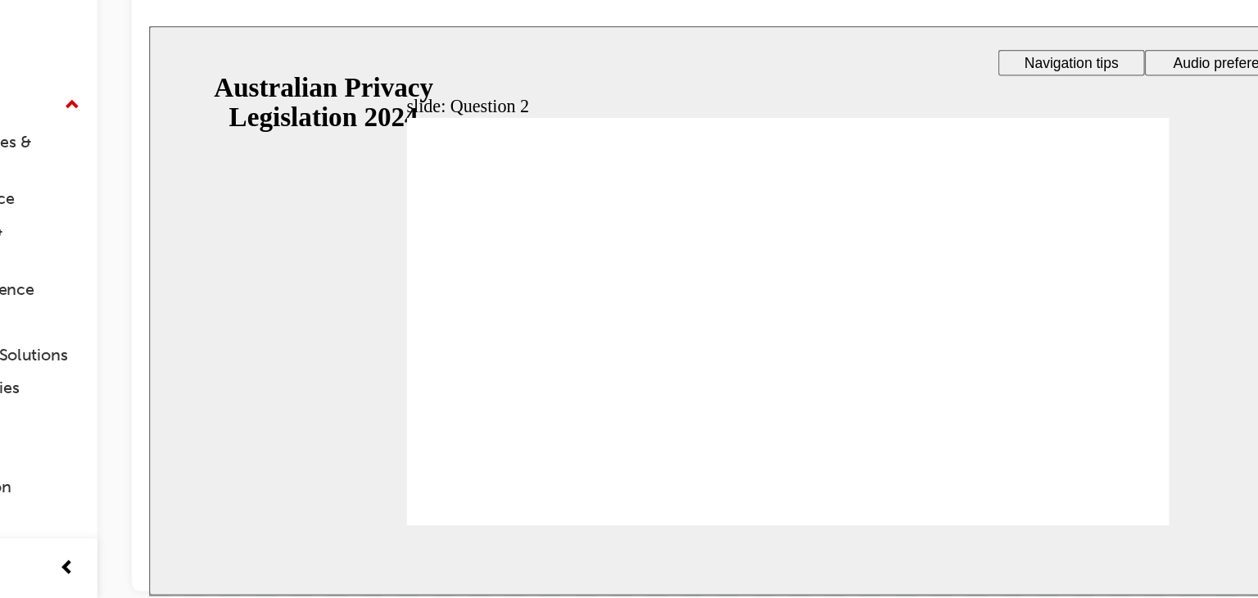
radio input "true"
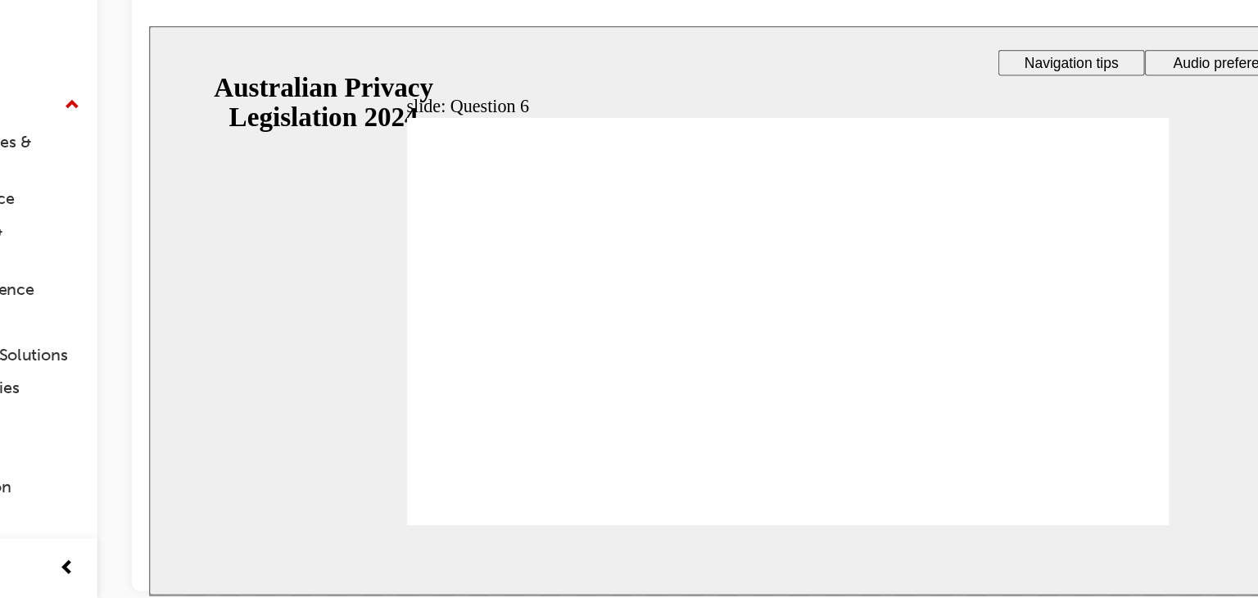
checkbox input "true"
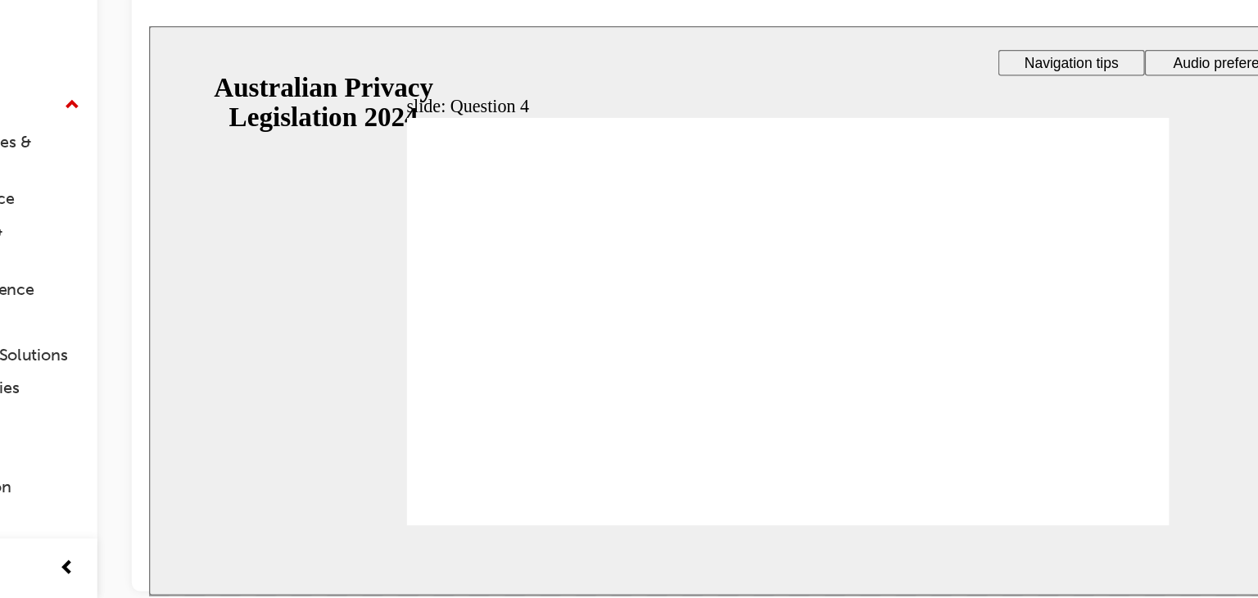
radio input "true"
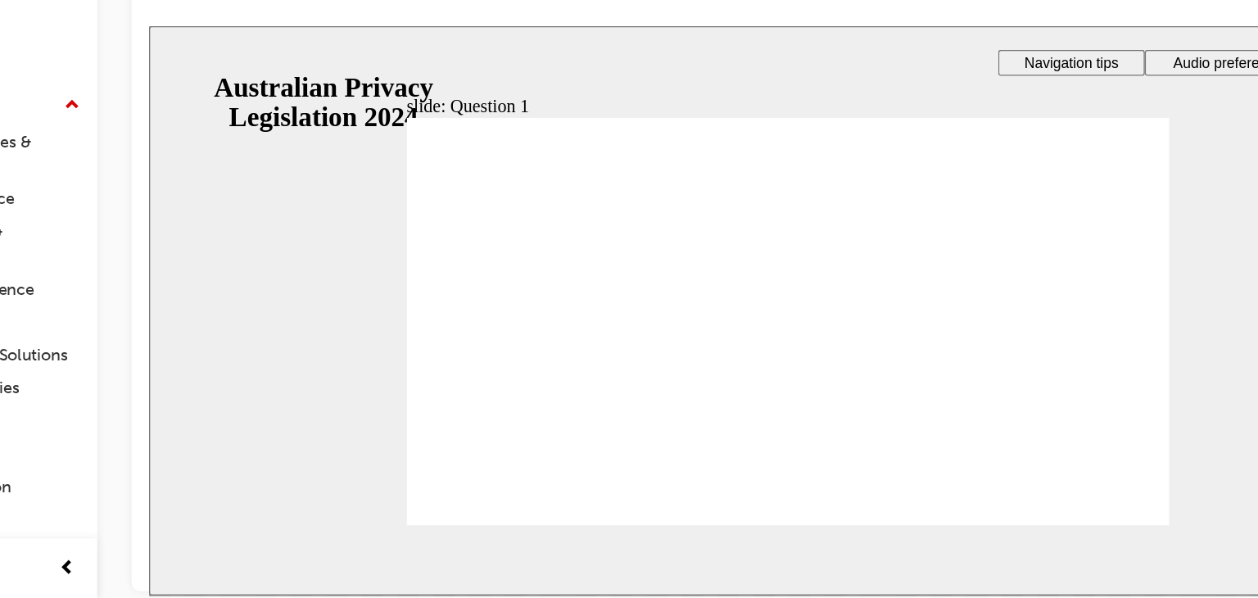
radio input "true"
checkbox input "true"
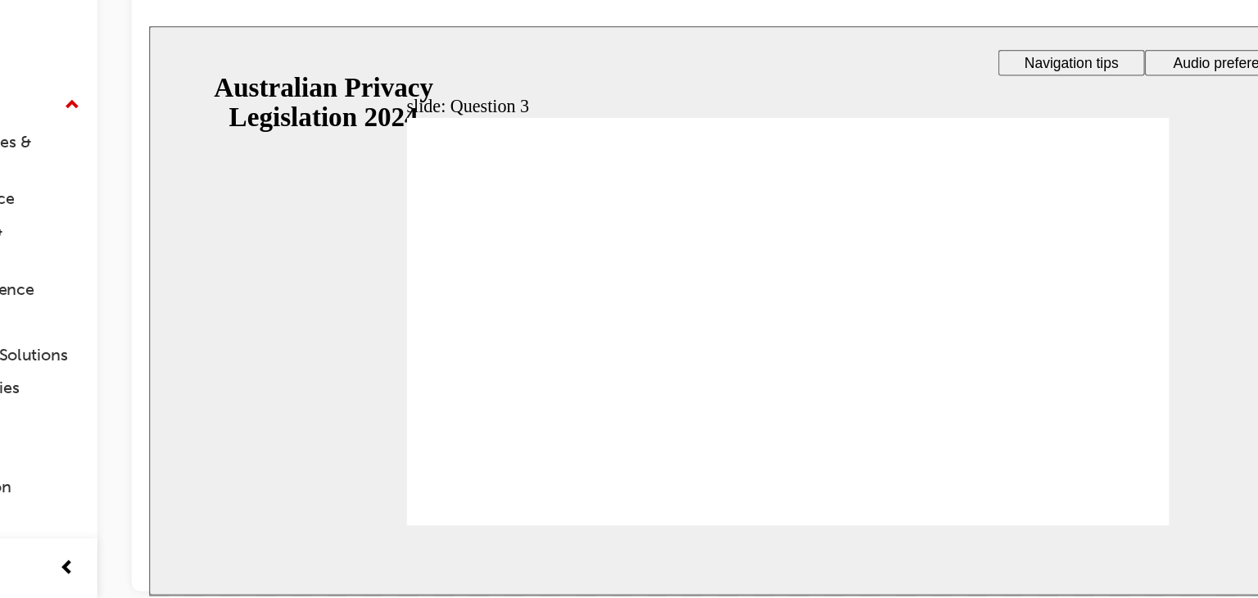
radio input "true"
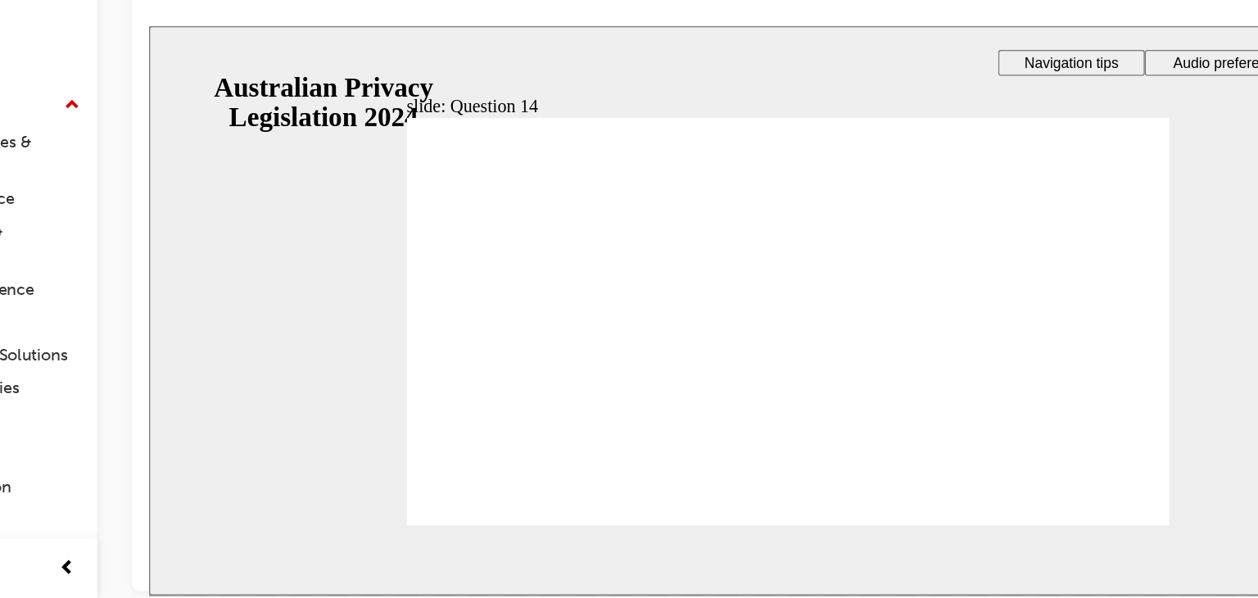
radio input "true"
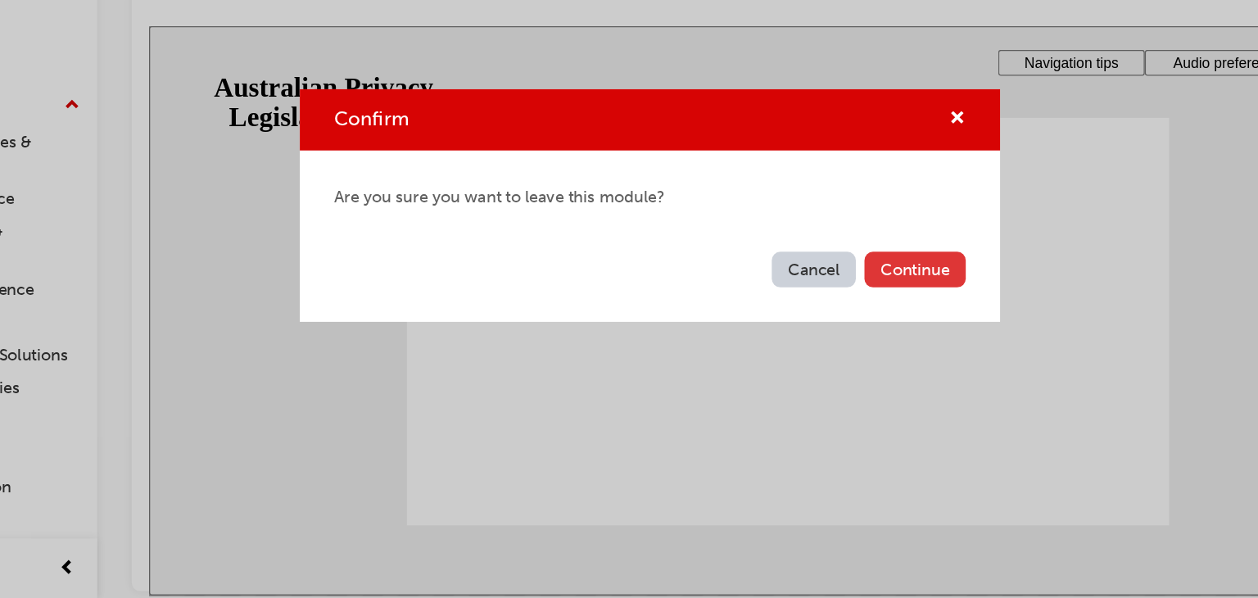
click at [836, 346] on button "Continue" at bounding box center [830, 347] width 77 height 27
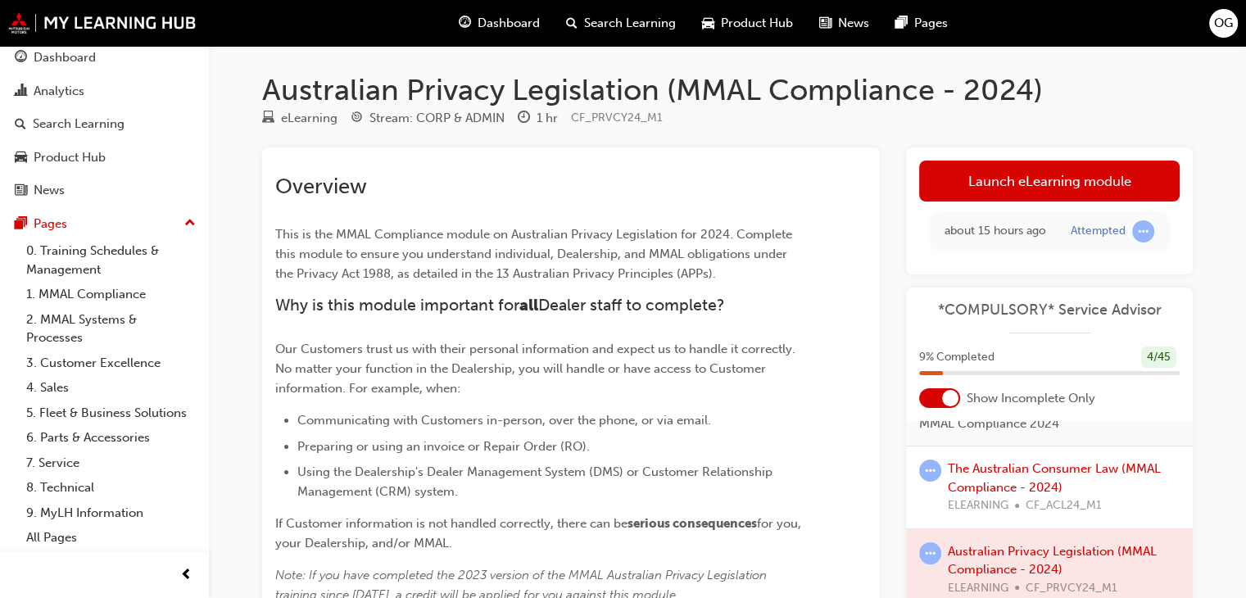
scroll to position [98, 0]
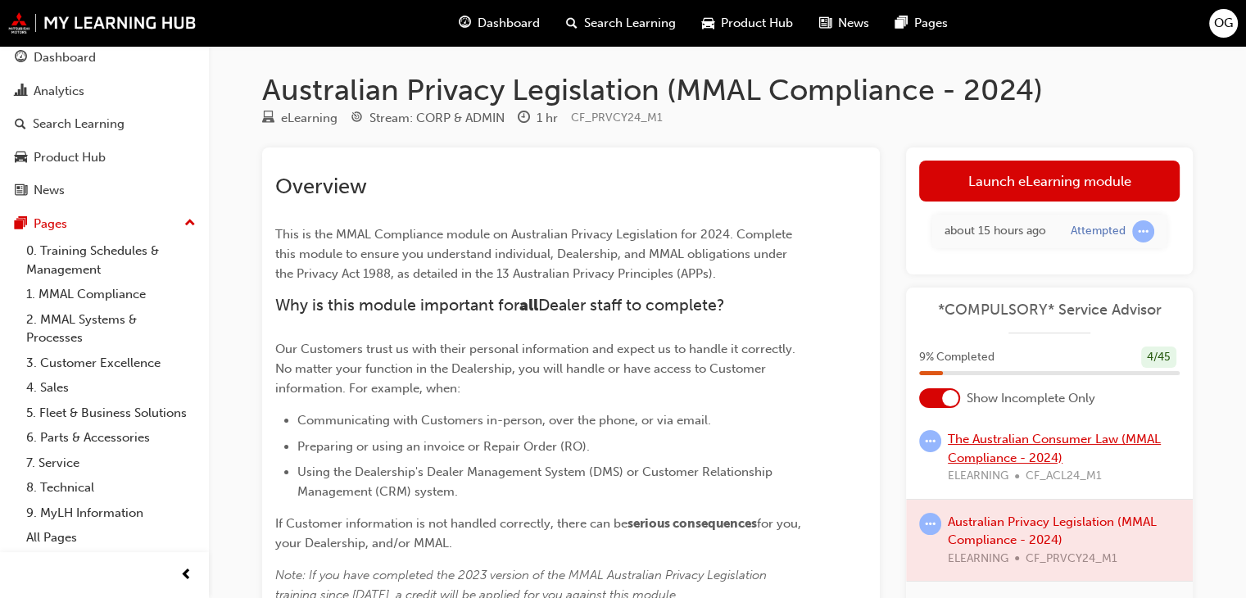
click at [1004, 465] on link "The Australian Consumer Law (MMAL Compliance - 2024)" at bounding box center [1054, 449] width 213 height 34
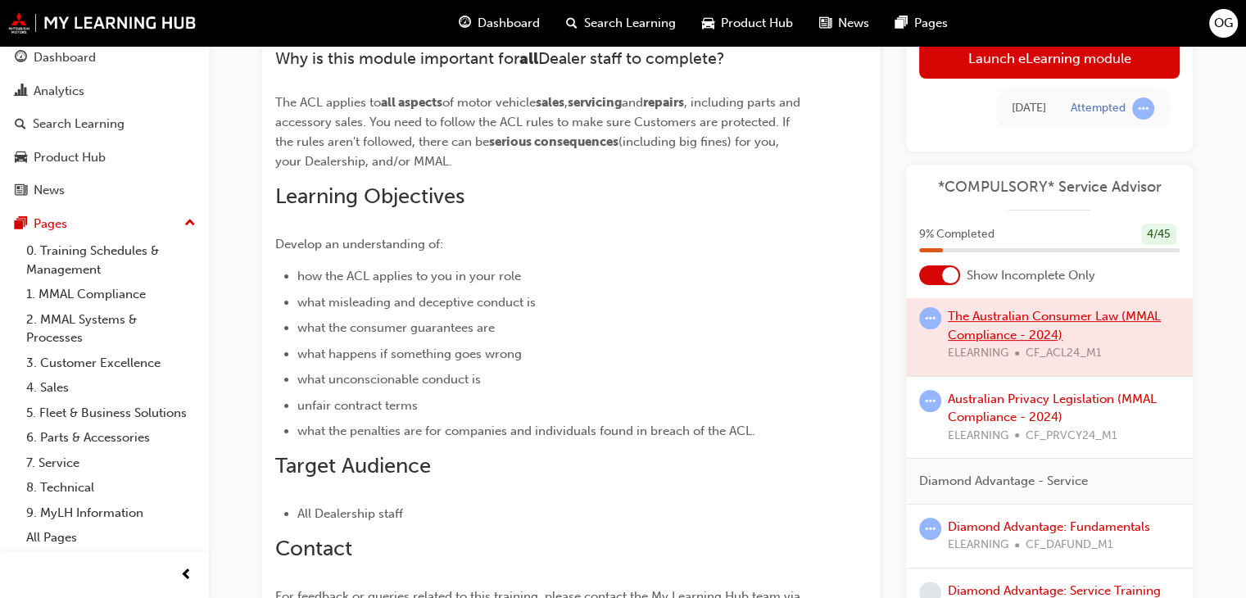
scroll to position [221, 0]
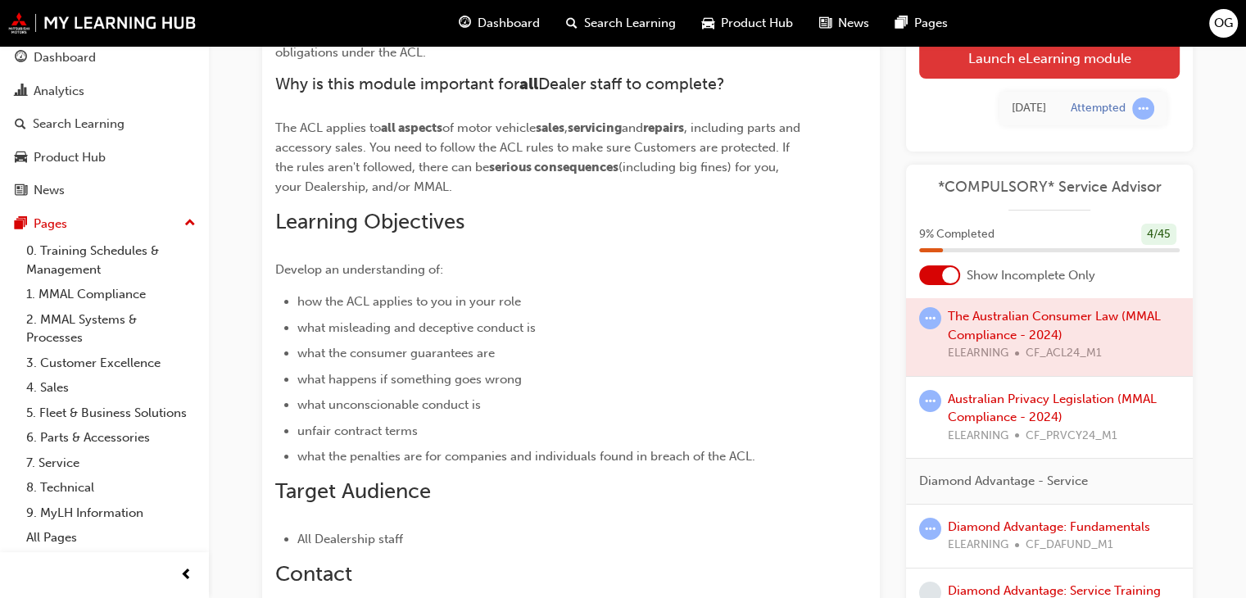
click at [1039, 66] on link "Launch eLearning module" at bounding box center [1049, 58] width 261 height 41
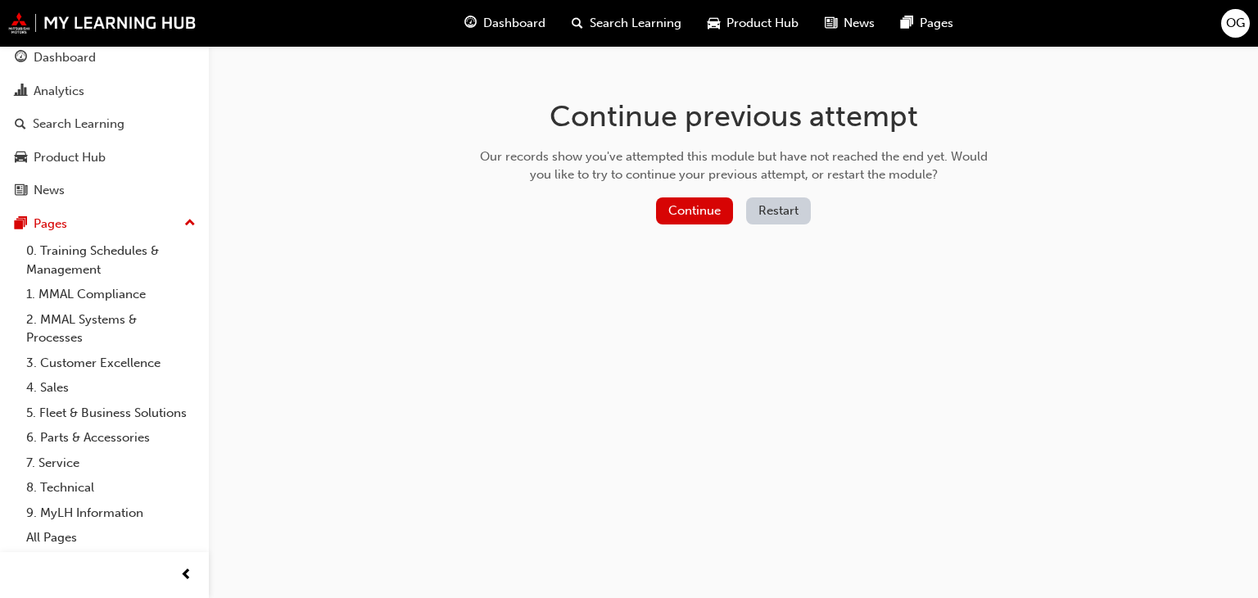
click at [780, 211] on button "Restart" at bounding box center [778, 210] width 65 height 27
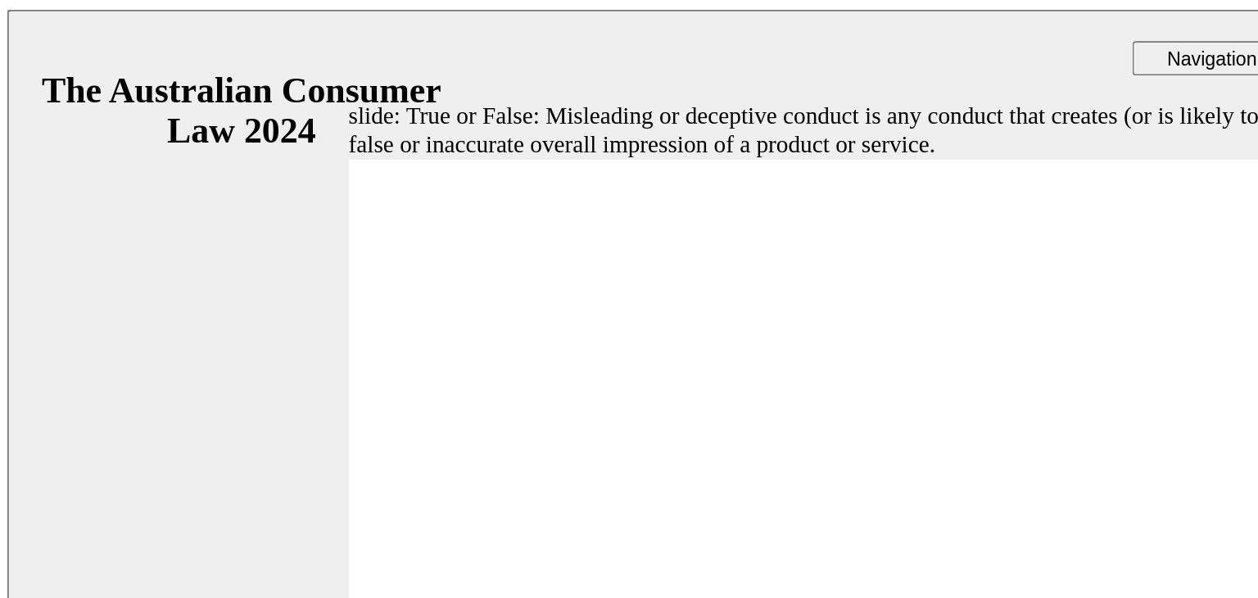
radio input "true"
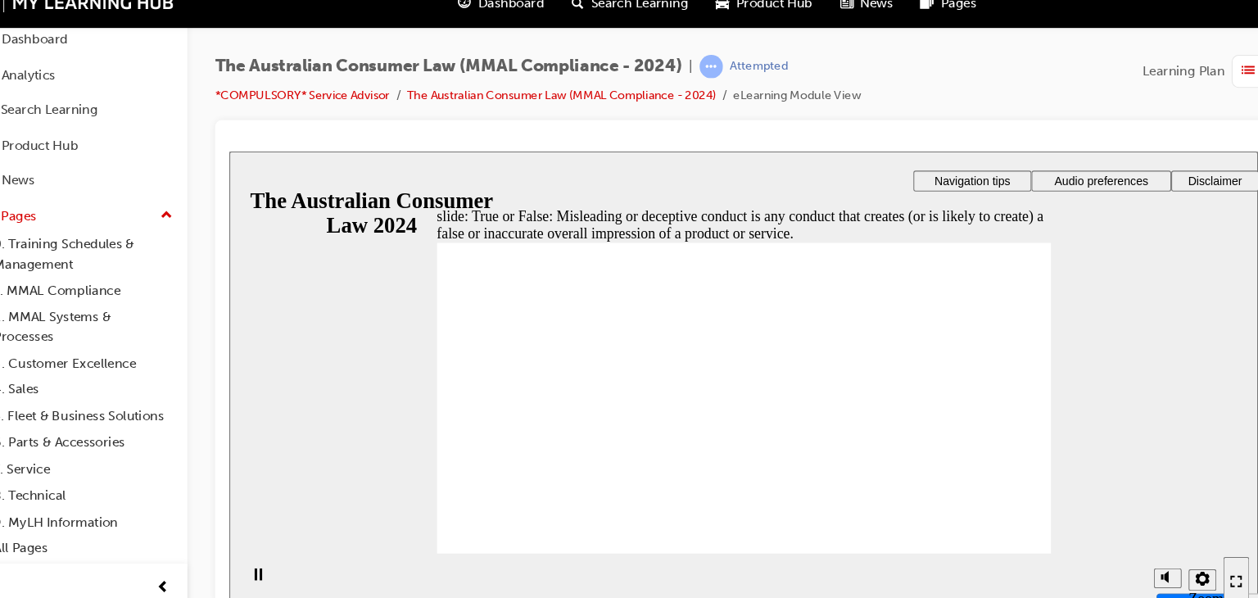
radio input "true"
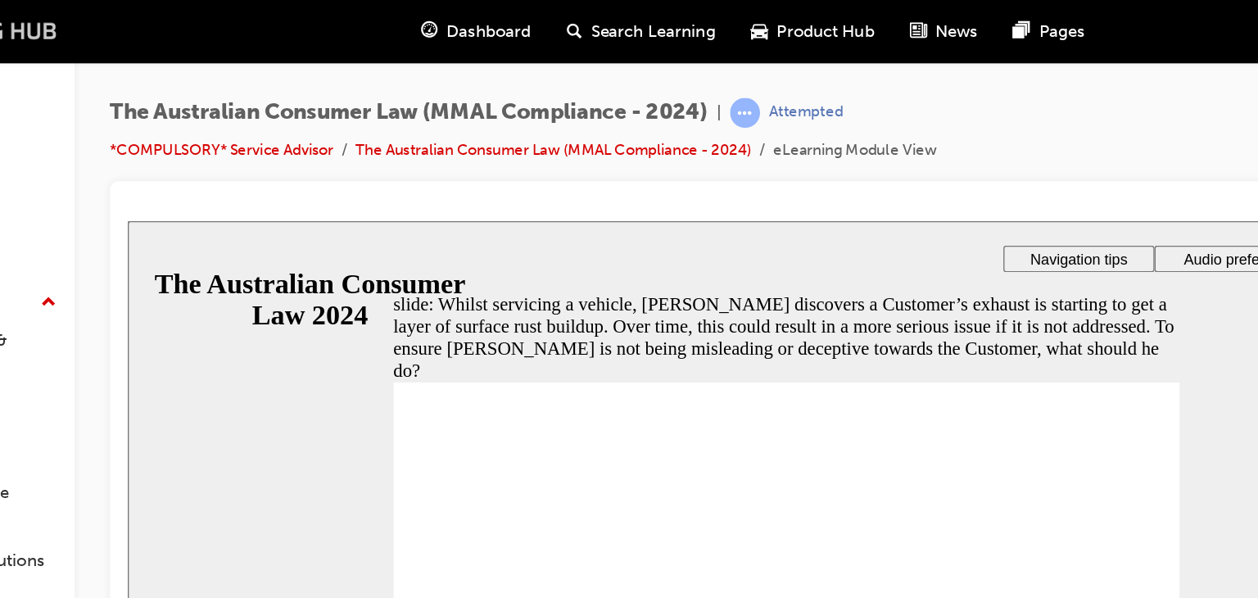
click at [181, 16] on img at bounding box center [102, 22] width 188 height 21
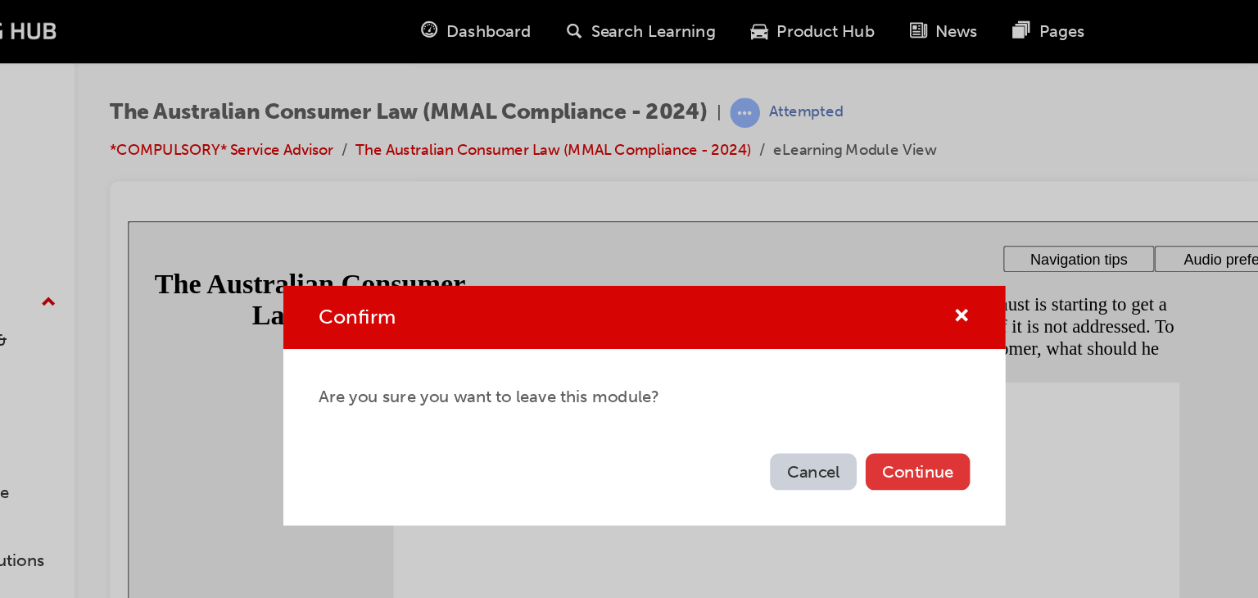
click at [815, 356] on button "Continue" at bounding box center [830, 347] width 77 height 27
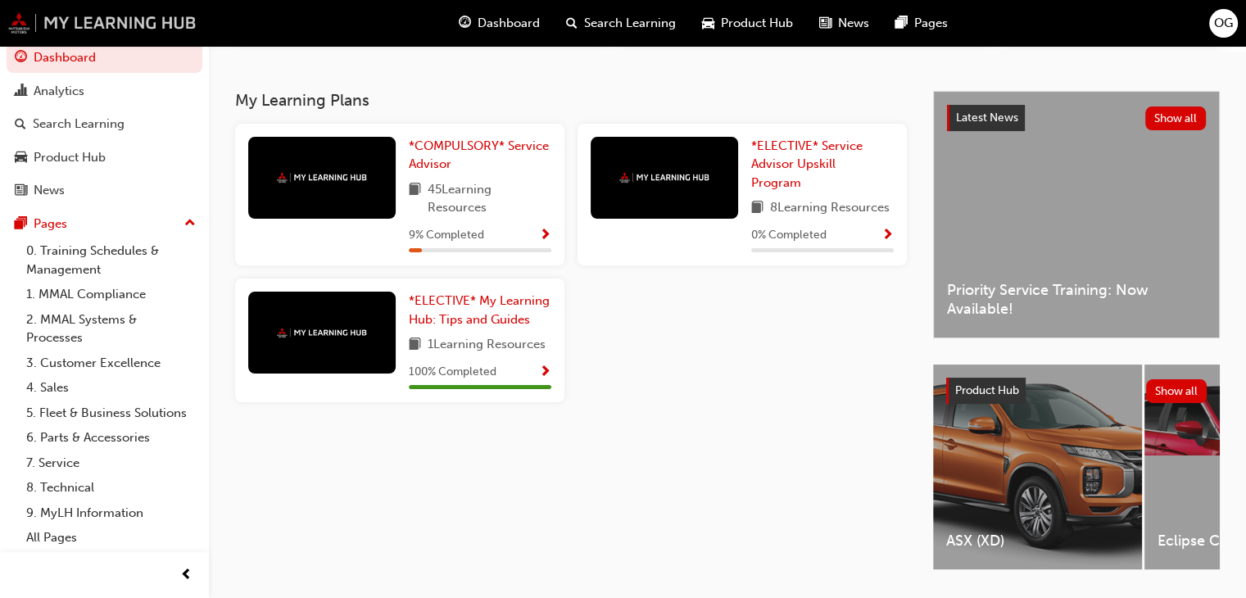
scroll to position [328, 0]
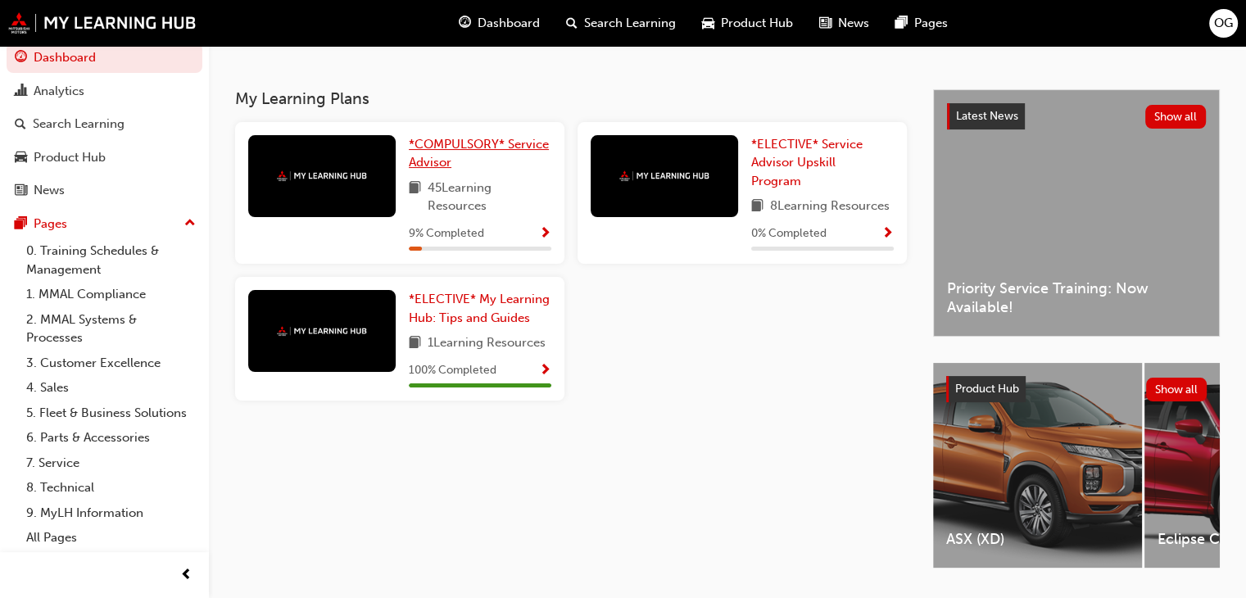
click at [455, 152] on span "*COMPULSORY* Service Advisor" at bounding box center [479, 154] width 140 height 34
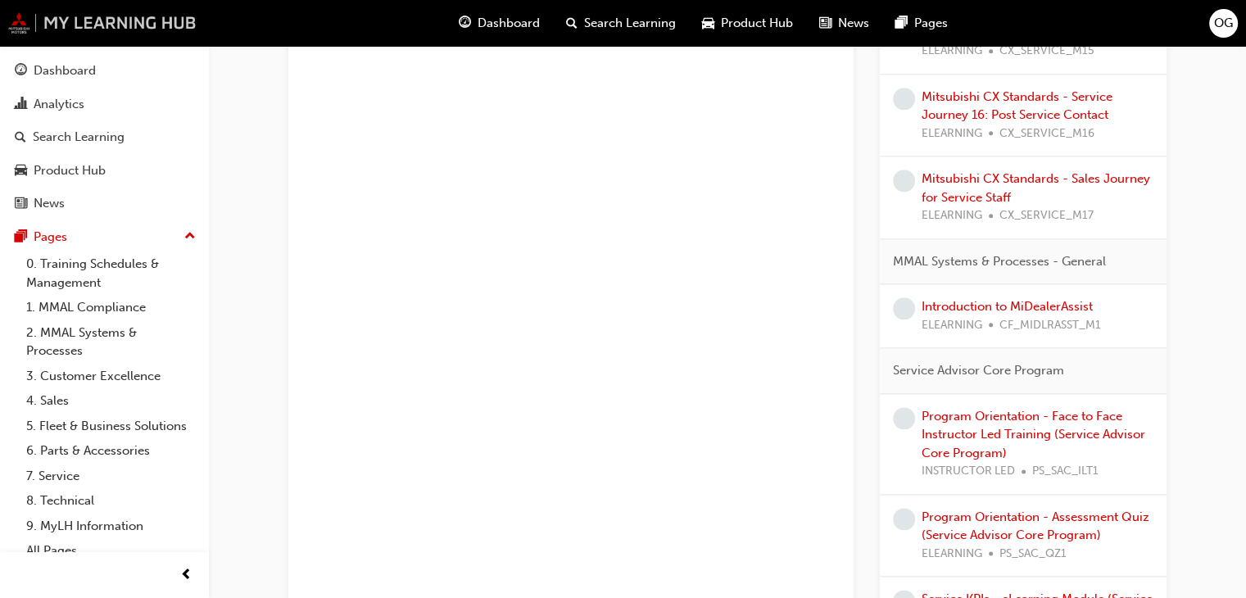
click at [126, 19] on img at bounding box center [102, 22] width 188 height 21
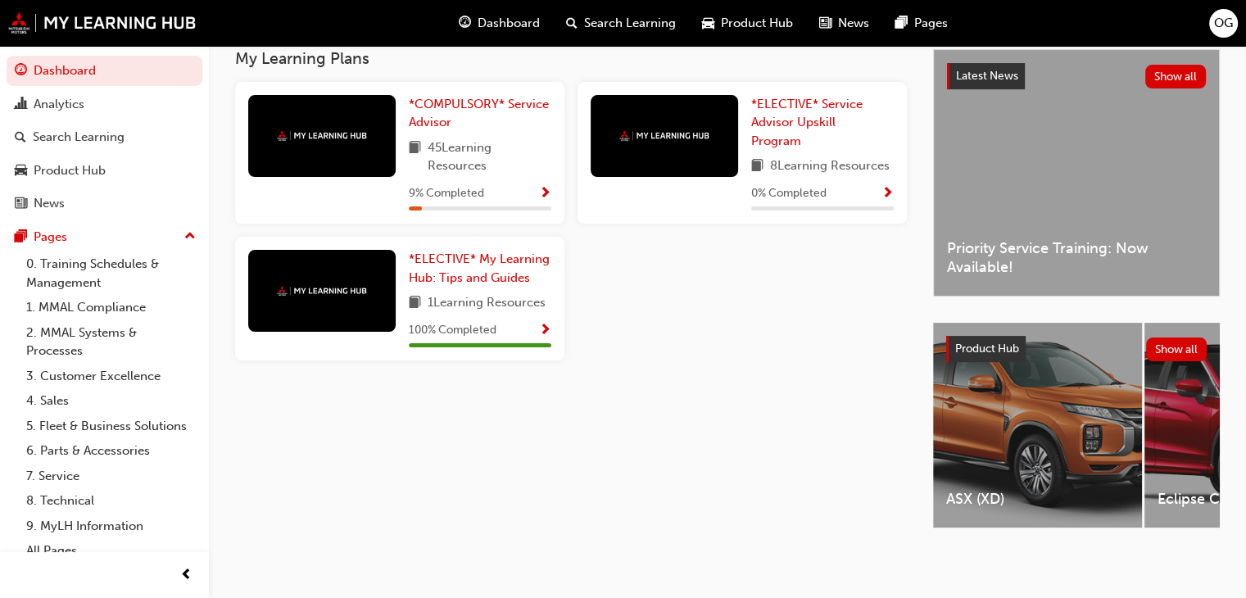
scroll to position [380, 0]
